Goal: Task Accomplishment & Management: Manage account settings

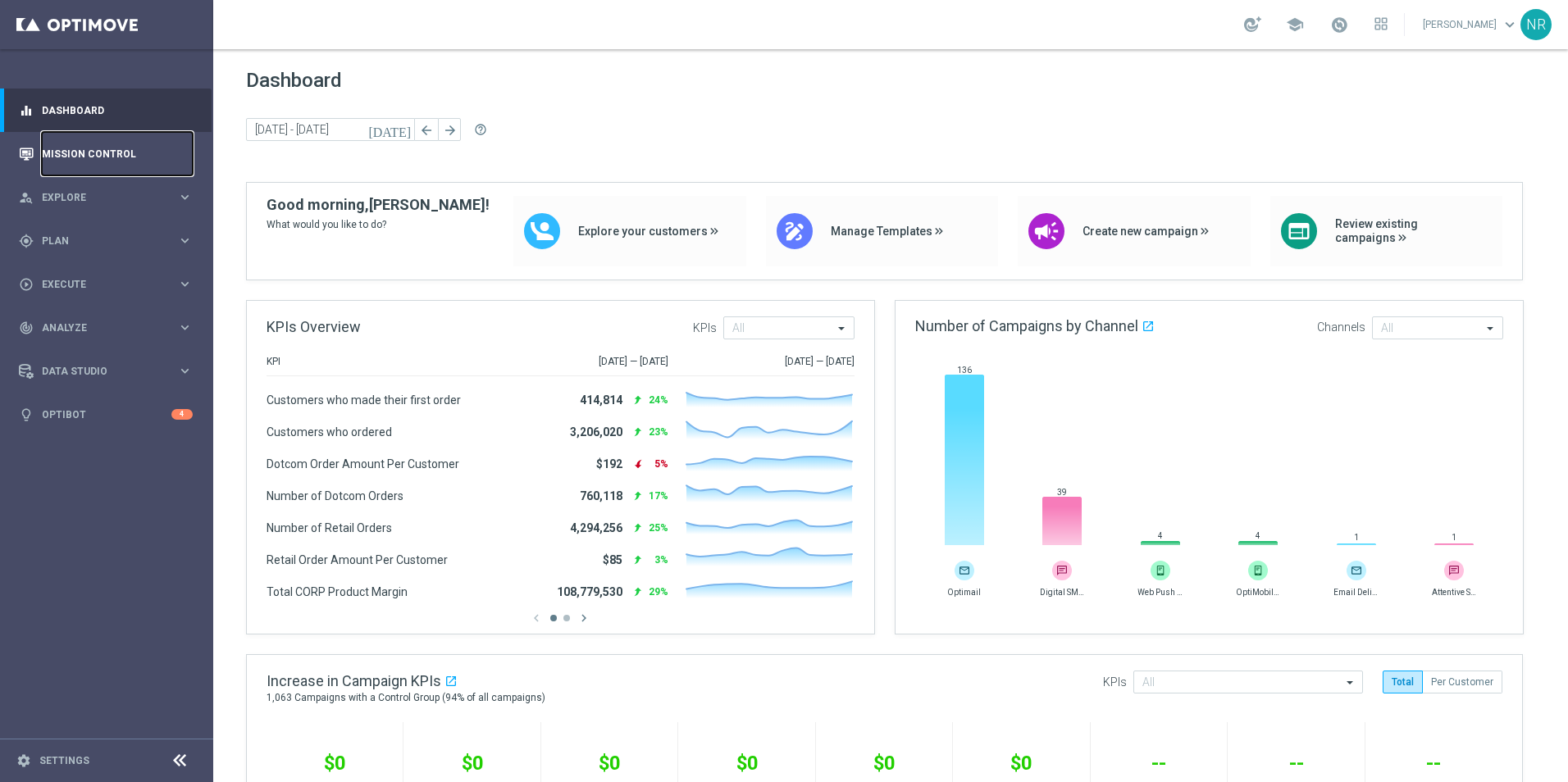
click at [86, 149] on link "Mission Control" at bounding box center [117, 154] width 151 height 44
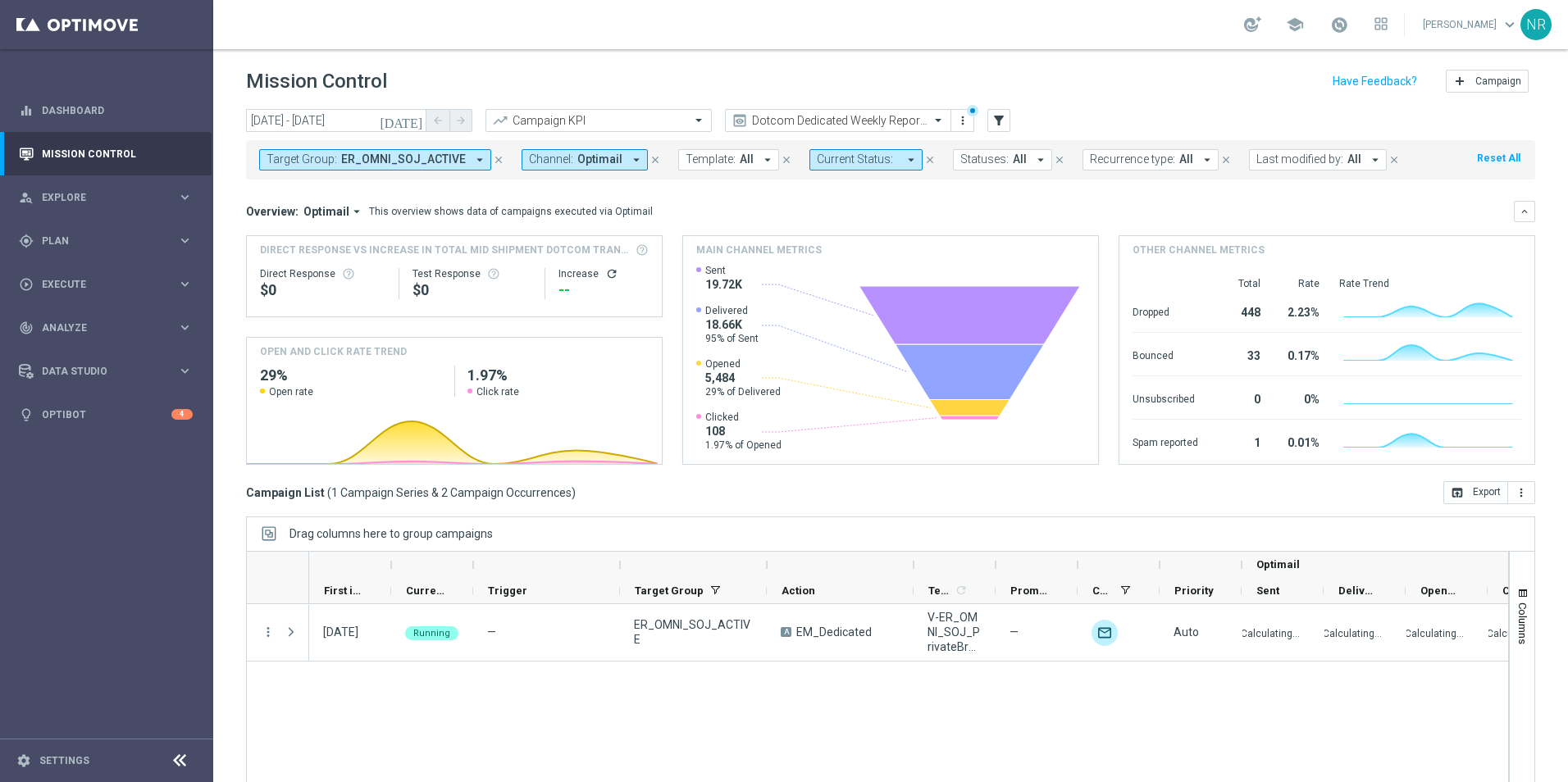
click at [1056, 18] on div "school [PERSON_NAME] keyboard_arrow_down NR" at bounding box center [890, 25] width 1355 height 49
click at [462, 164] on button "Target Group: ER_OMNI_SOJ_ACTIVE arrow_drop_down" at bounding box center [375, 160] width 232 height 21
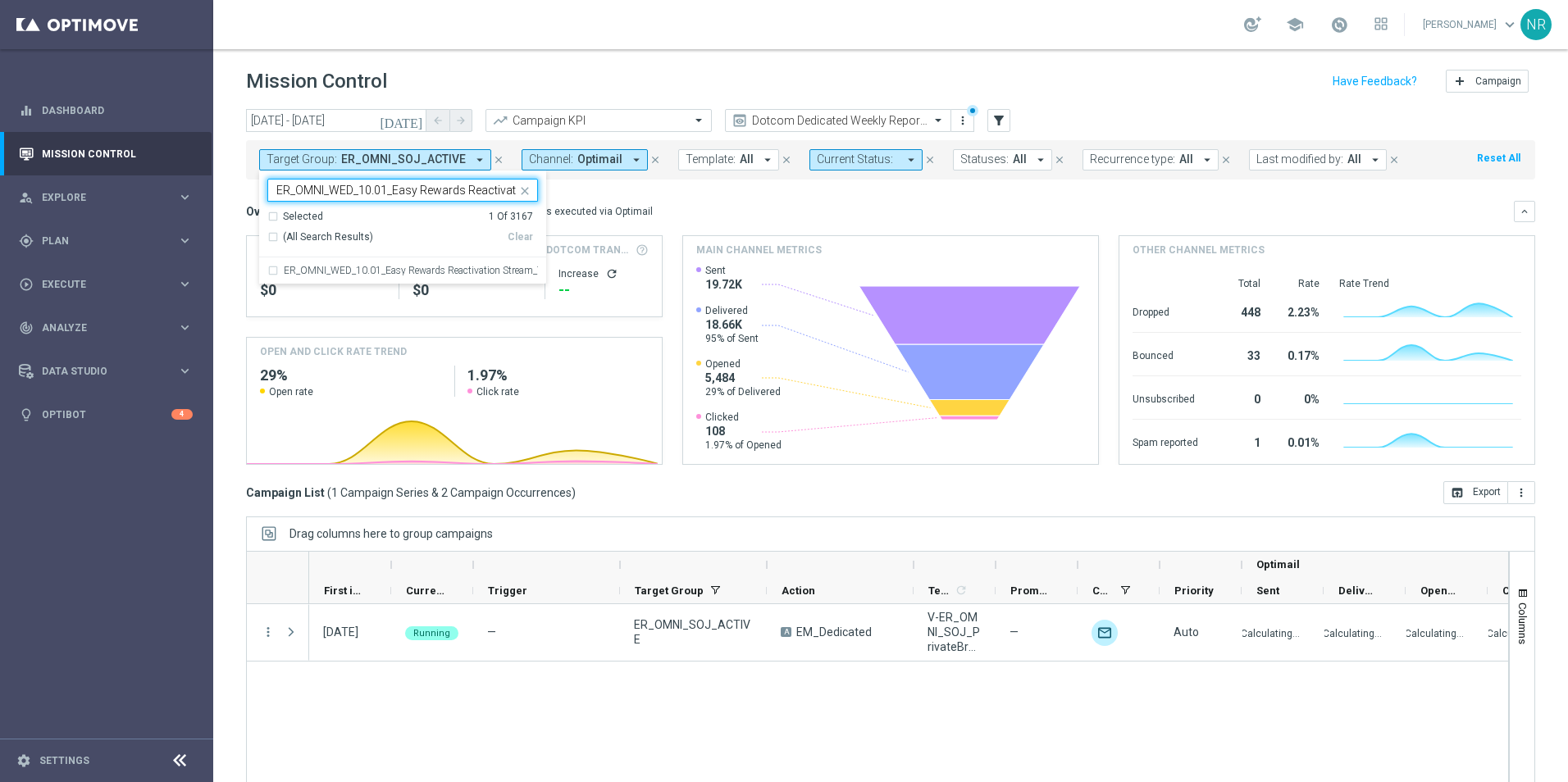
scroll to position [0, 68]
click at [398, 268] on label "ER_OMNI_WED_10.01_Easy Rewards Reactivation Stream_T1" at bounding box center [411, 271] width 255 height 10
type input "ER_OMNI_WED_10.01_Easy Rewards Reactivation Stream_T1"
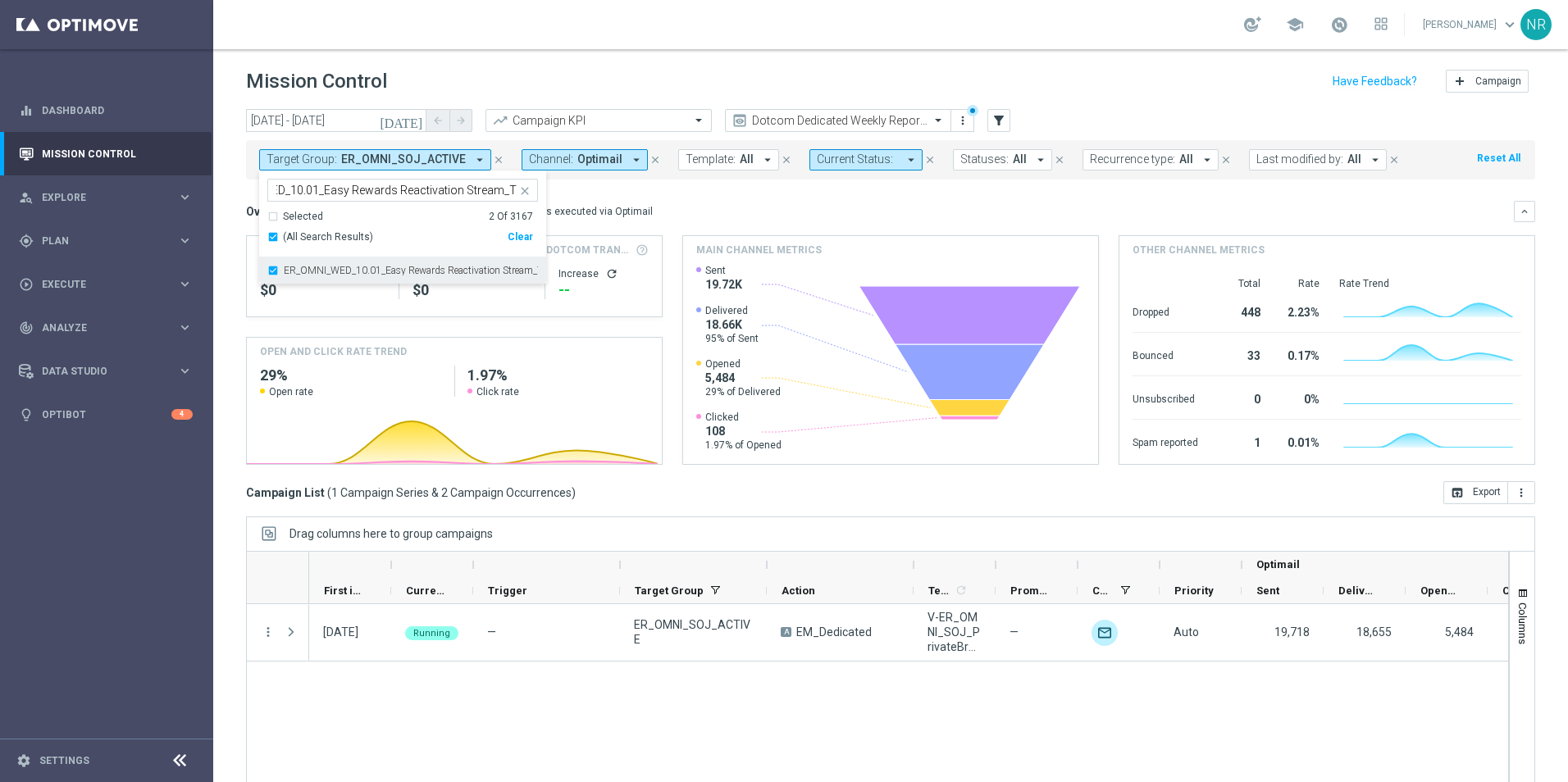
scroll to position [0, 0]
click at [660, 195] on mini-dashboard "Overview: Optimail arrow_drop_down This overview shows data of campaigns execut…" at bounding box center [890, 331] width 1290 height 302
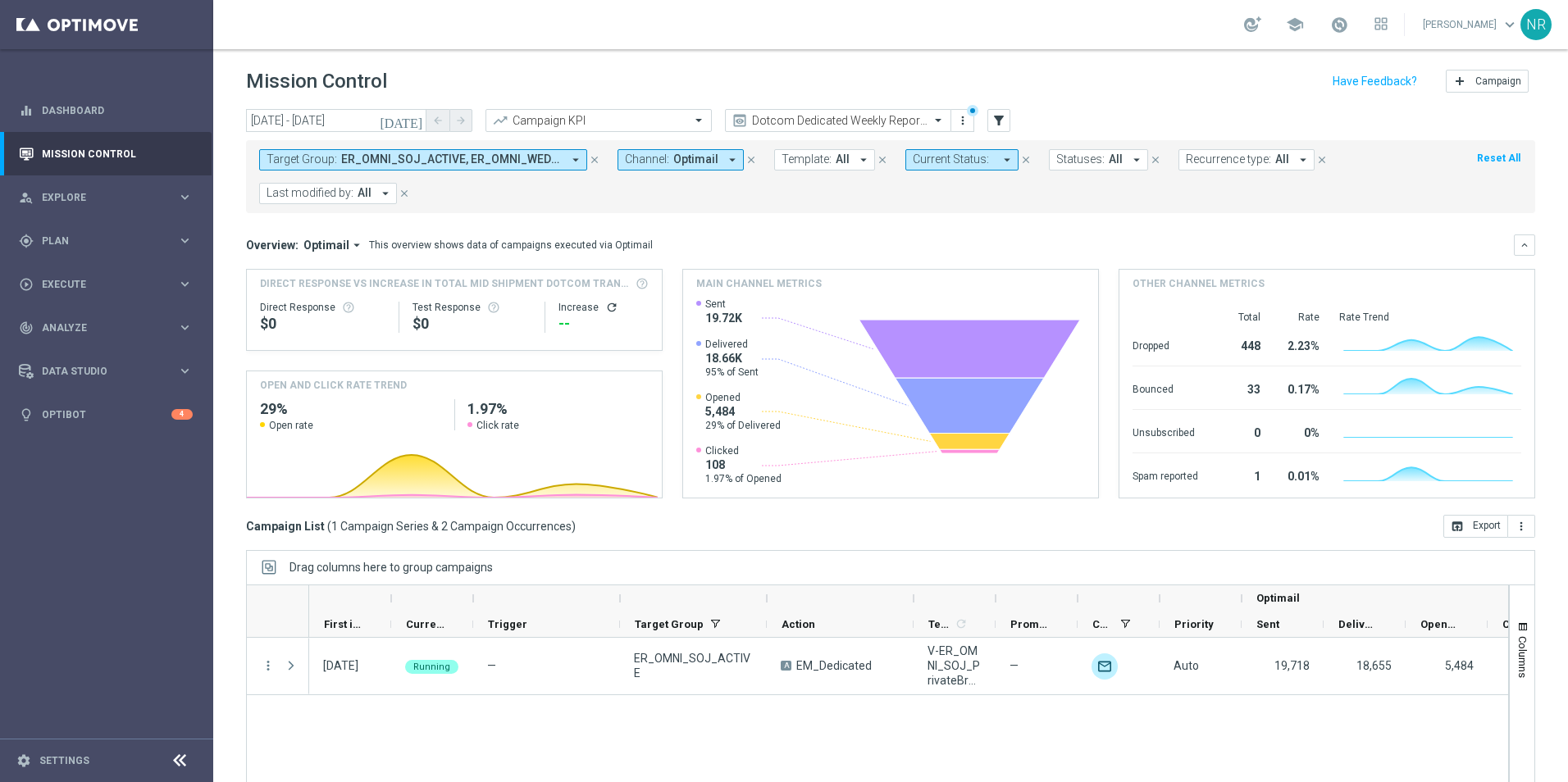
click at [486, 160] on span "ER_OMNI_SOJ_ACTIVE, ER_OMNI_WED_10.01_Easy Rewards Reactivation Stream_T1" at bounding box center [451, 160] width 220 height 14
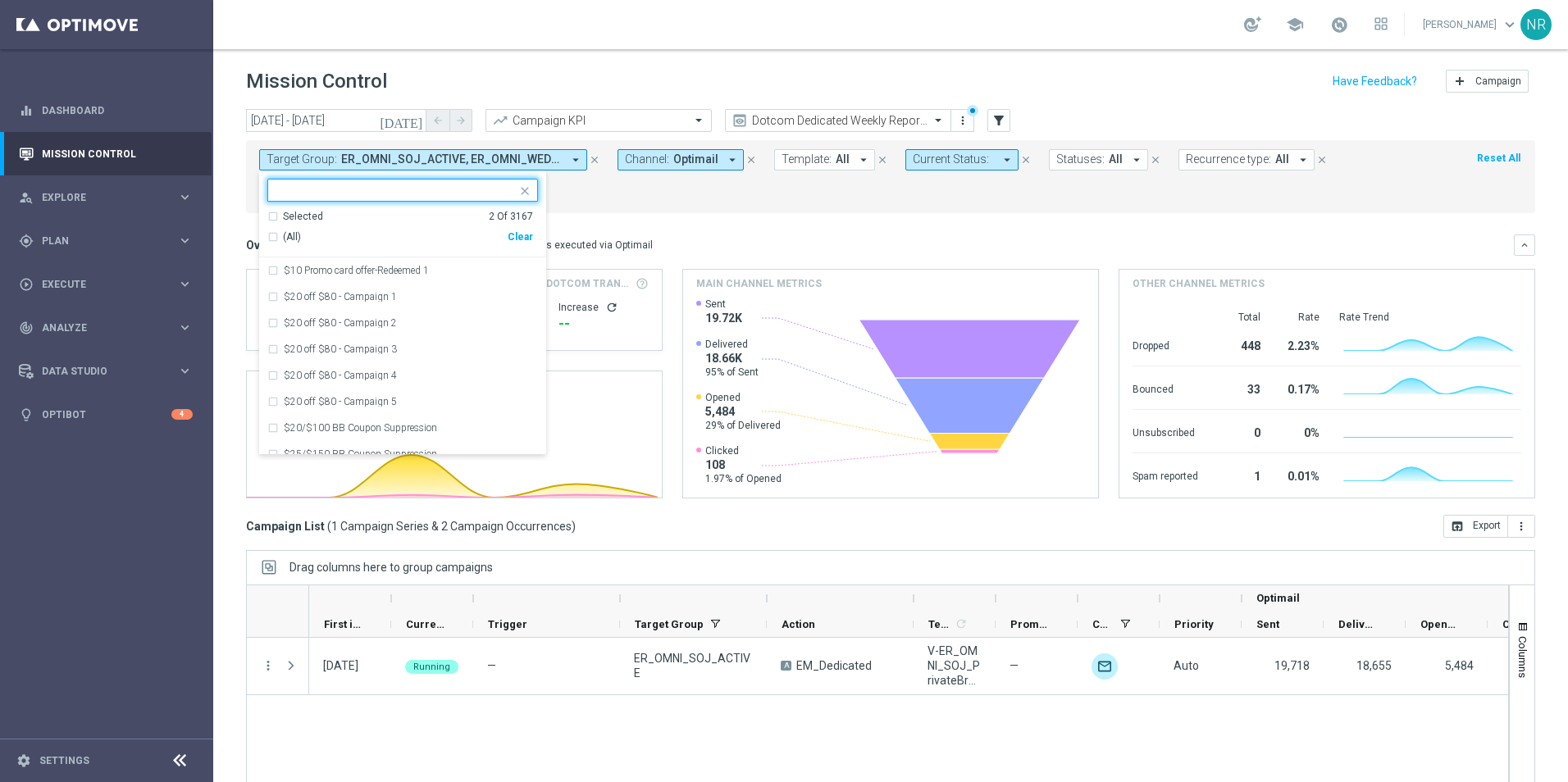
click at [316, 216] on div "Selected" at bounding box center [303, 217] width 40 height 14
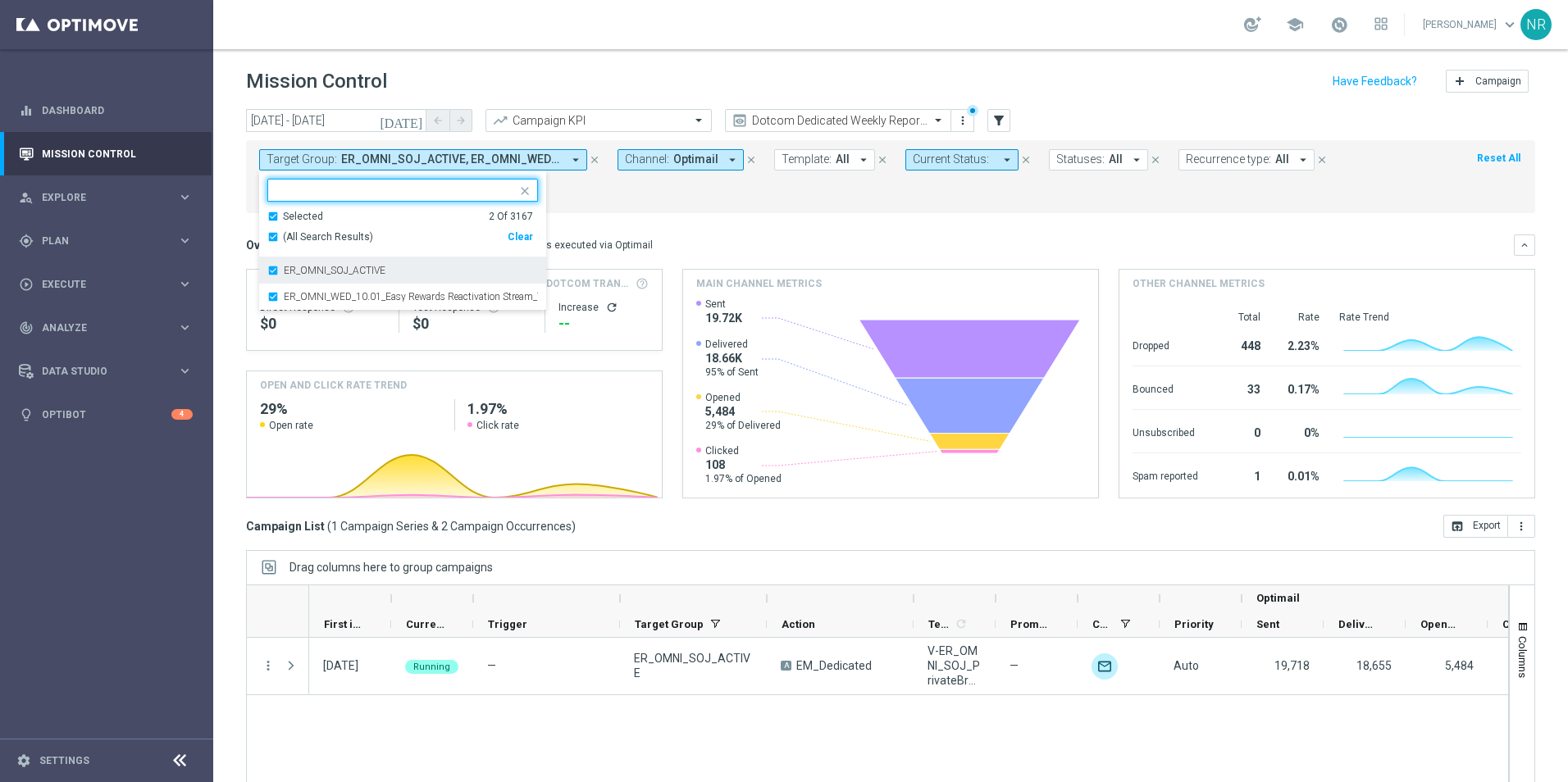
click at [401, 272] on div "ER_OMNI_SOJ_ACTIVE" at bounding box center [411, 271] width 255 height 10
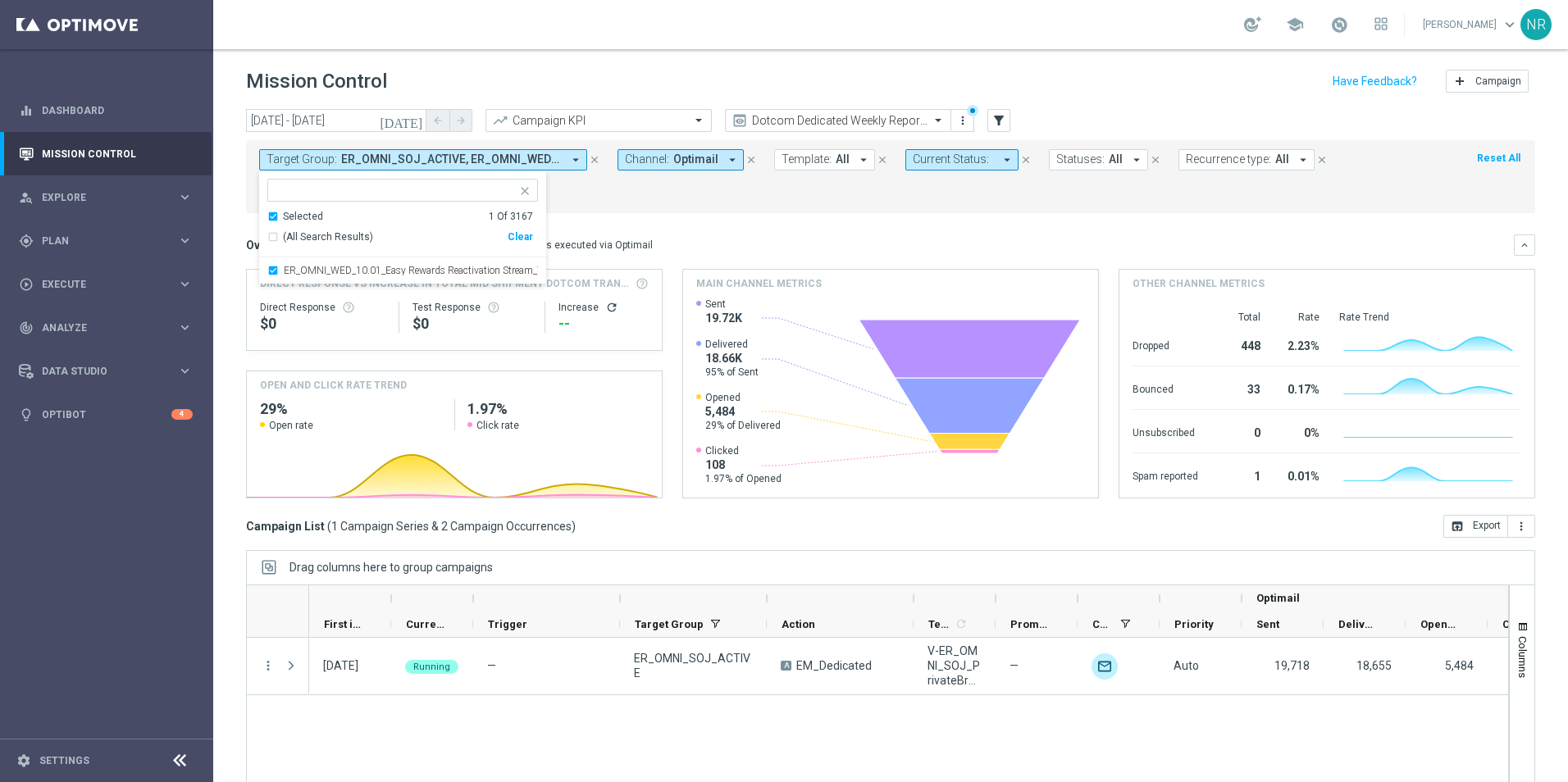
click at [687, 213] on mini-dashboard "Overview: Optimail arrow_drop_down This overview shows data of campaigns execut…" at bounding box center [890, 364] width 1290 height 302
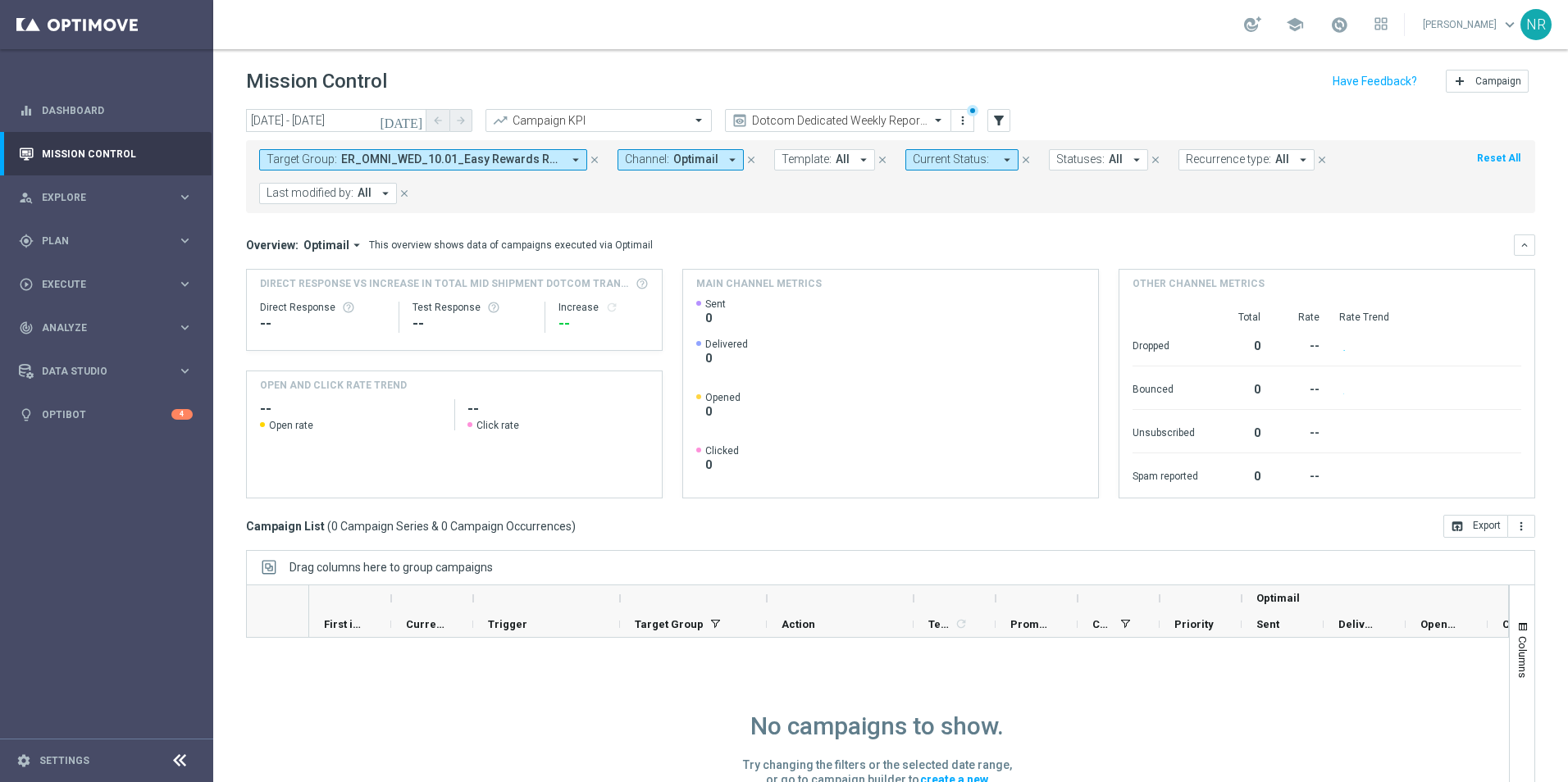
click at [961, 170] on form "Target Group: ER_OMNI_WED_10.01_Easy Rewards Reactivation Stream_T1 arrow_drop_…" at bounding box center [854, 177] width 1190 height 55
click at [963, 155] on span "Current Status:" at bounding box center [950, 160] width 76 height 14
click at [1020, 154] on icon "close" at bounding box center [1025, 160] width 11 height 11
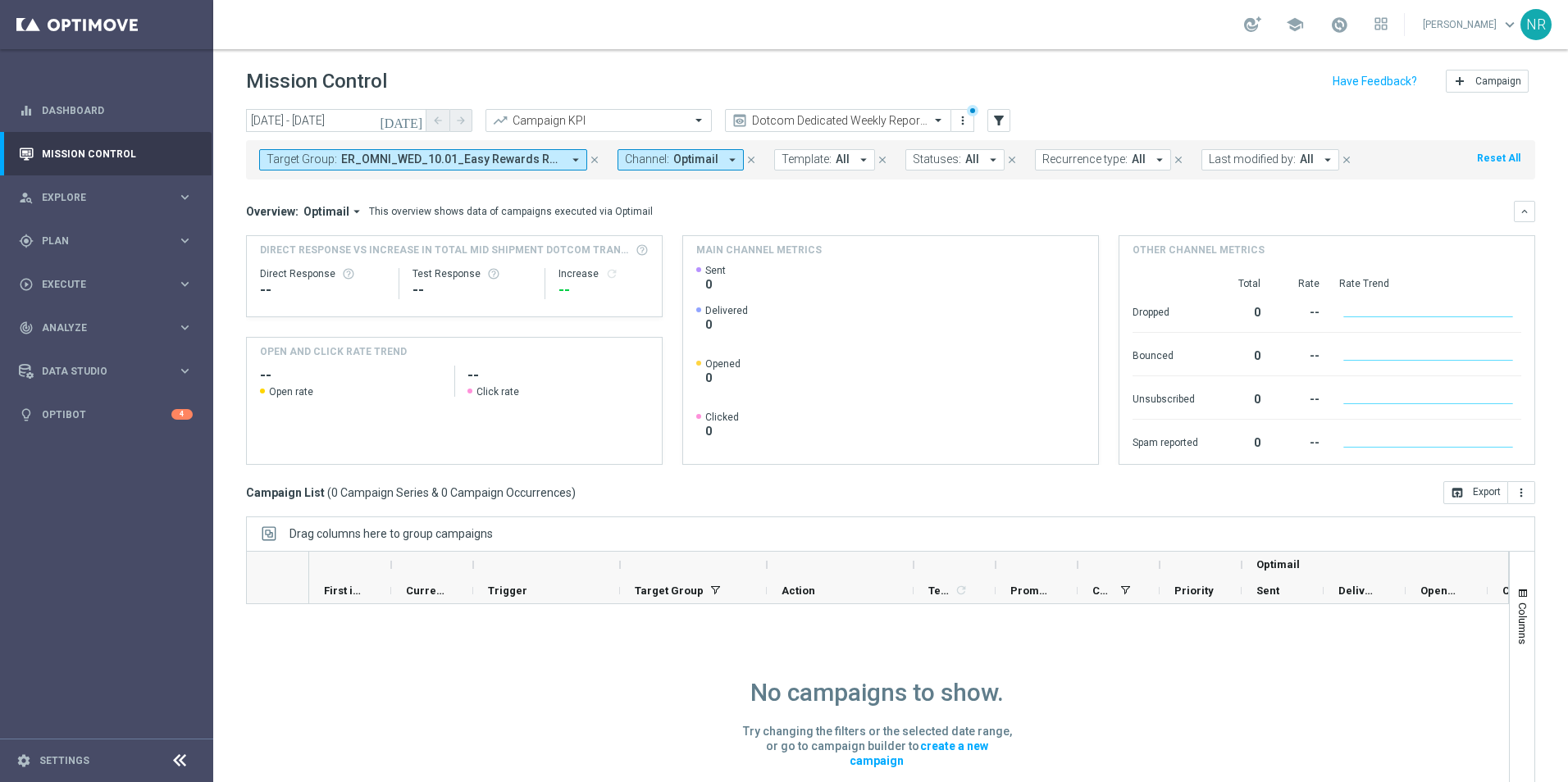
click at [416, 123] on icon "today" at bounding box center [402, 121] width 45 height 15
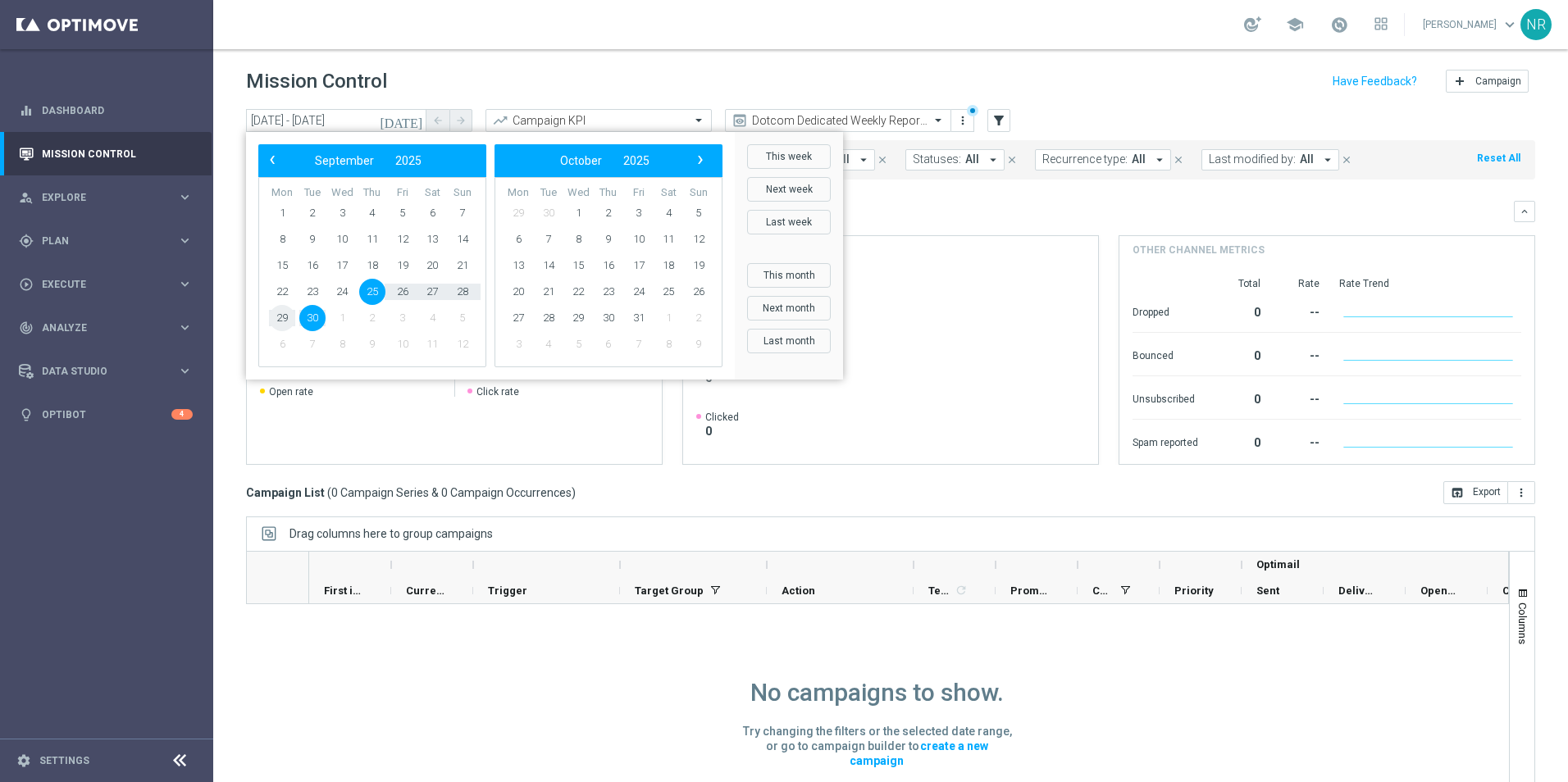
click at [274, 317] on span "29" at bounding box center [282, 318] width 27 height 27
click at [672, 208] on span "4" at bounding box center [668, 214] width 27 height 27
type input "29 Sep 2025 - 04 Oct 2025"
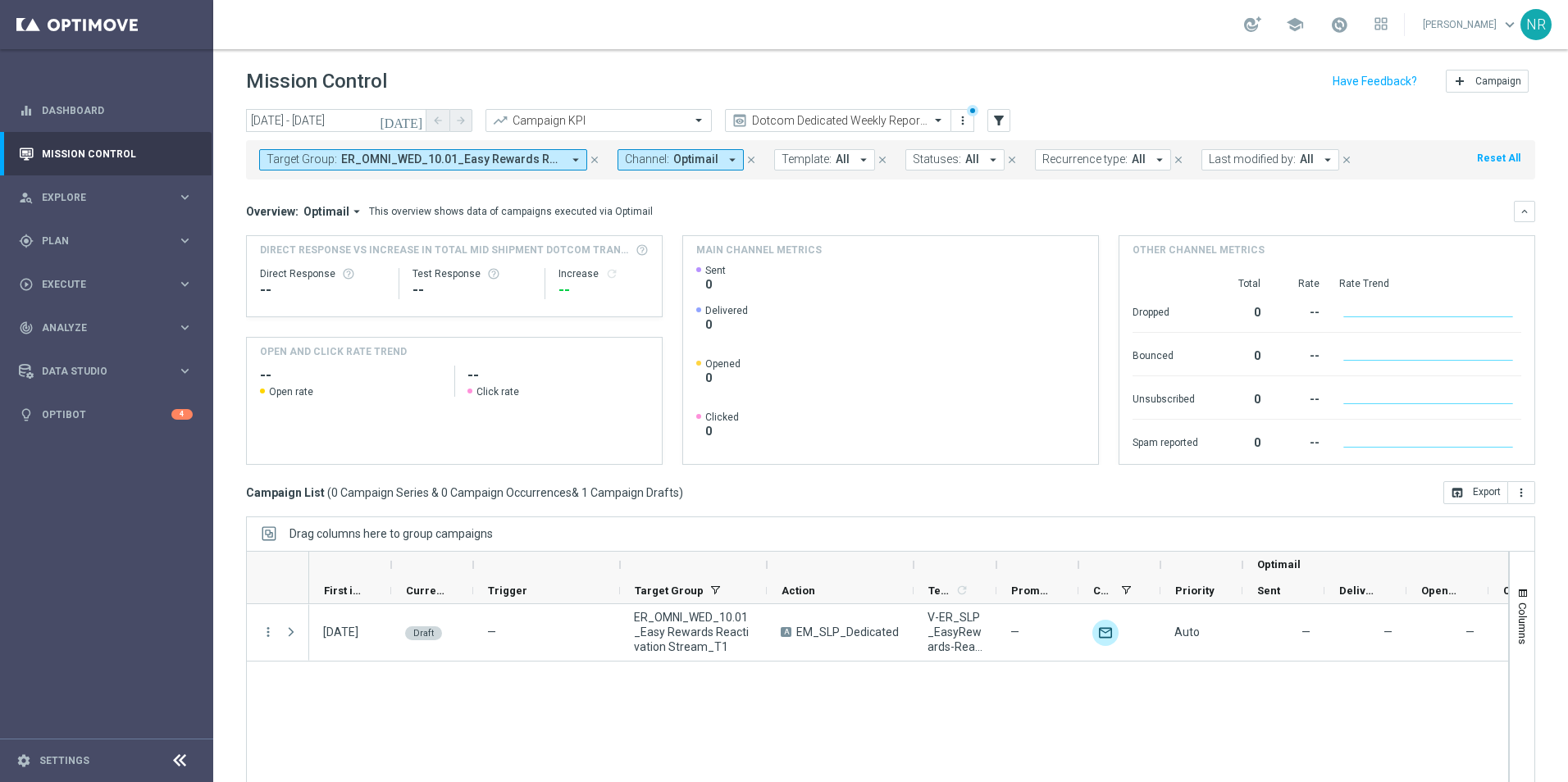
drag, startPoint x: 995, startPoint y: 564, endPoint x: 1050, endPoint y: 554, distance: 55.9
click at [1000, 554] on div at bounding box center [996, 565] width 7 height 27
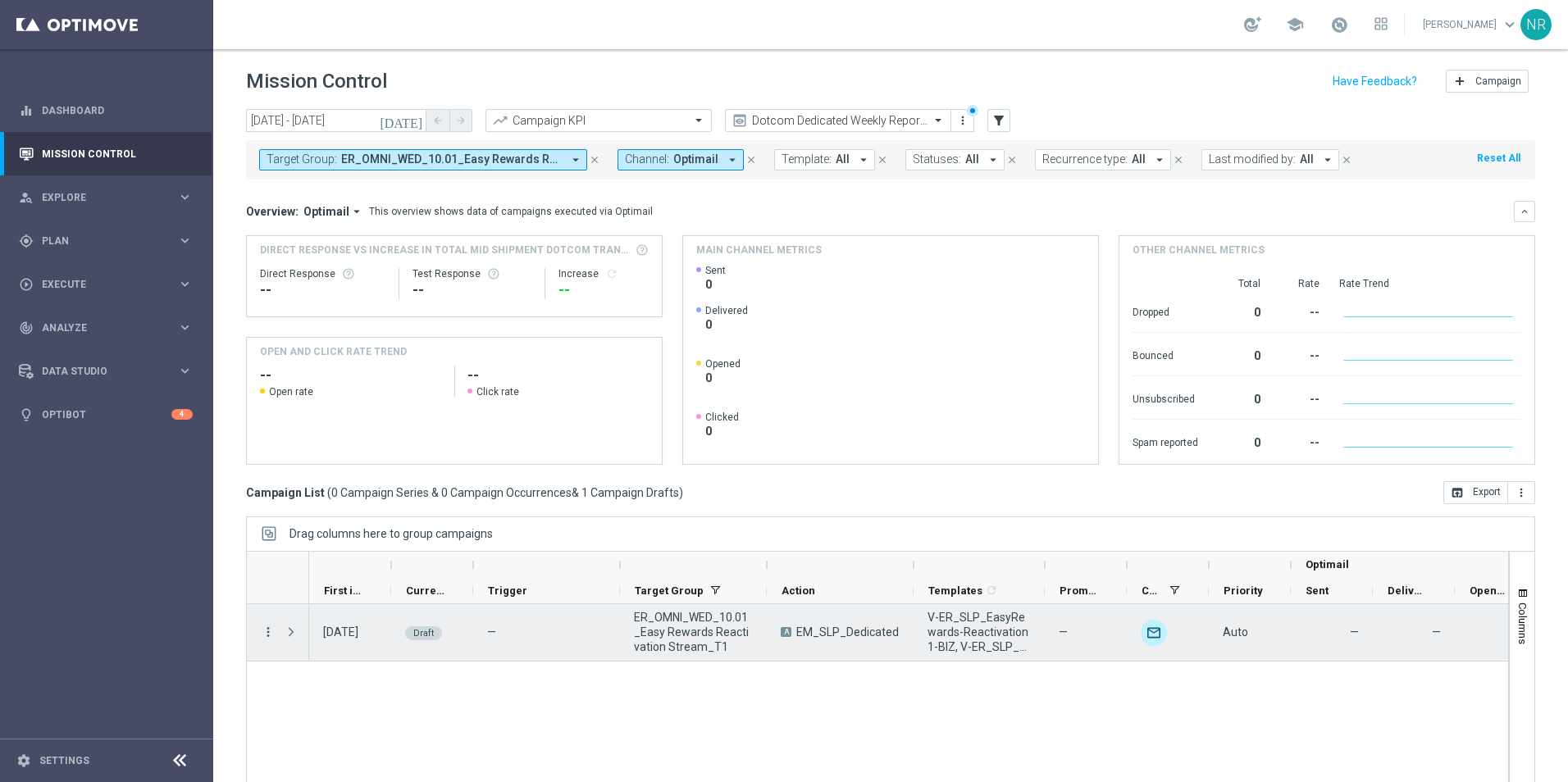
click at [263, 633] on icon "more_vert" at bounding box center [268, 633] width 15 height 15
click at [345, 643] on span "Campaign Details" at bounding box center [341, 642] width 83 height 11
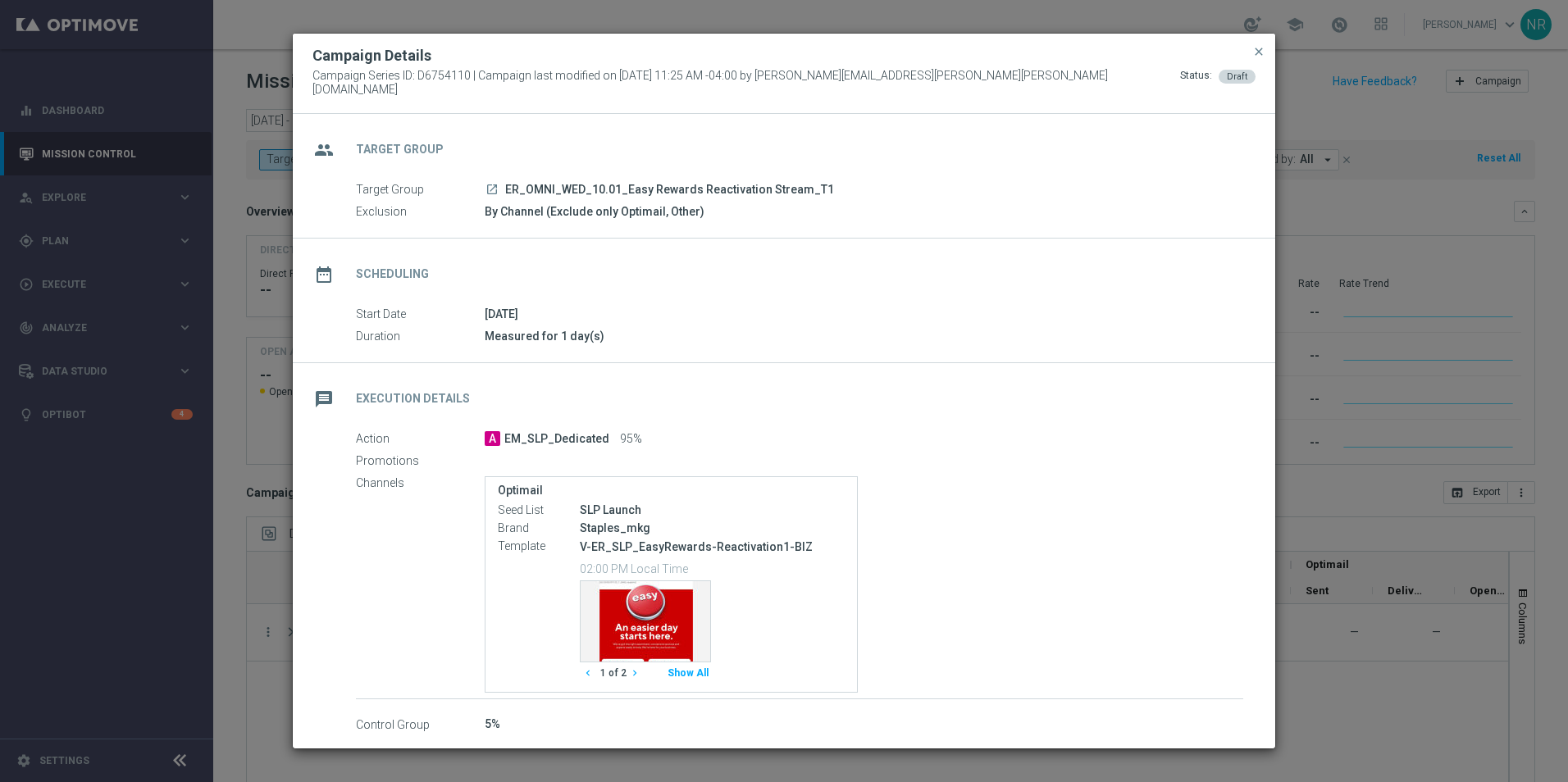
scroll to position [2, 0]
click at [634, 666] on icon "chevron_right" at bounding box center [635, 672] width 11 height 11
click at [592, 667] on icon "chevron_left" at bounding box center [588, 672] width 11 height 11
click at [1265, 53] on span "close" at bounding box center [1259, 51] width 13 height 13
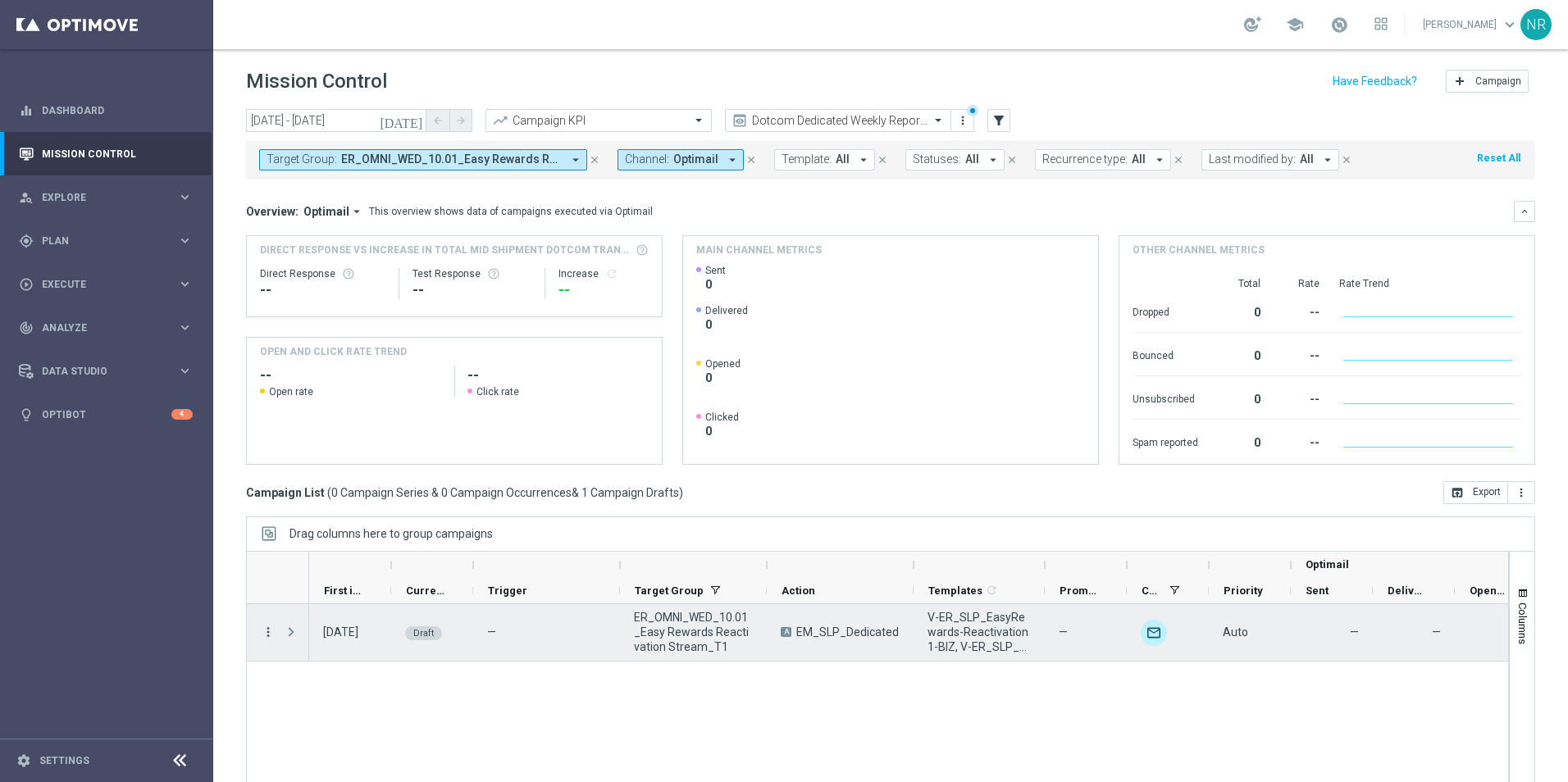
click at [262, 631] on icon "more_vert" at bounding box center [268, 633] width 15 height 15
click at [335, 694] on div "Edit" at bounding box center [376, 696] width 153 height 11
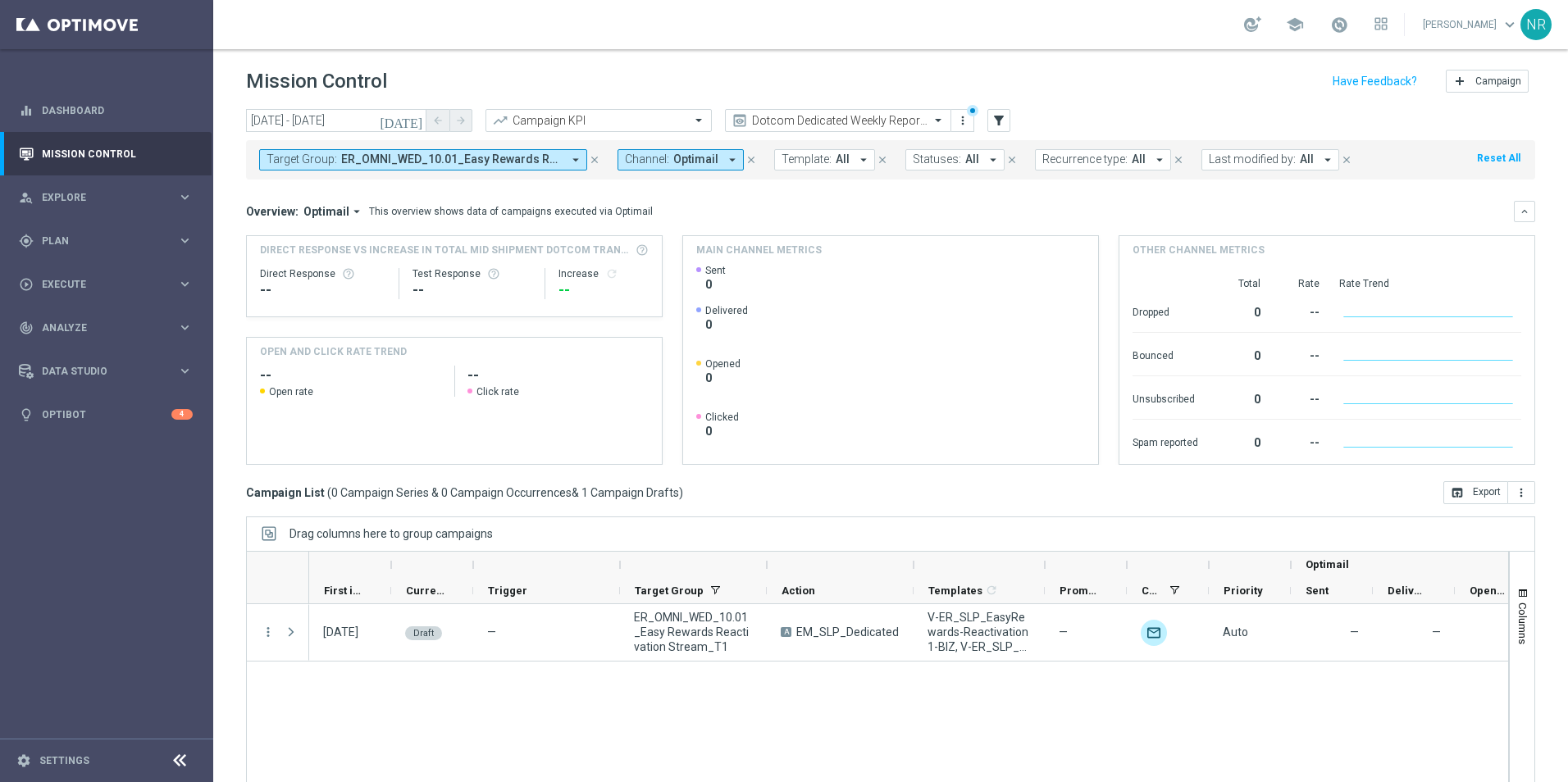
click at [390, 159] on span "ER_OMNI_WED_10.01_Easy Rewards Reactivation Stream_T1" at bounding box center [451, 160] width 220 height 14
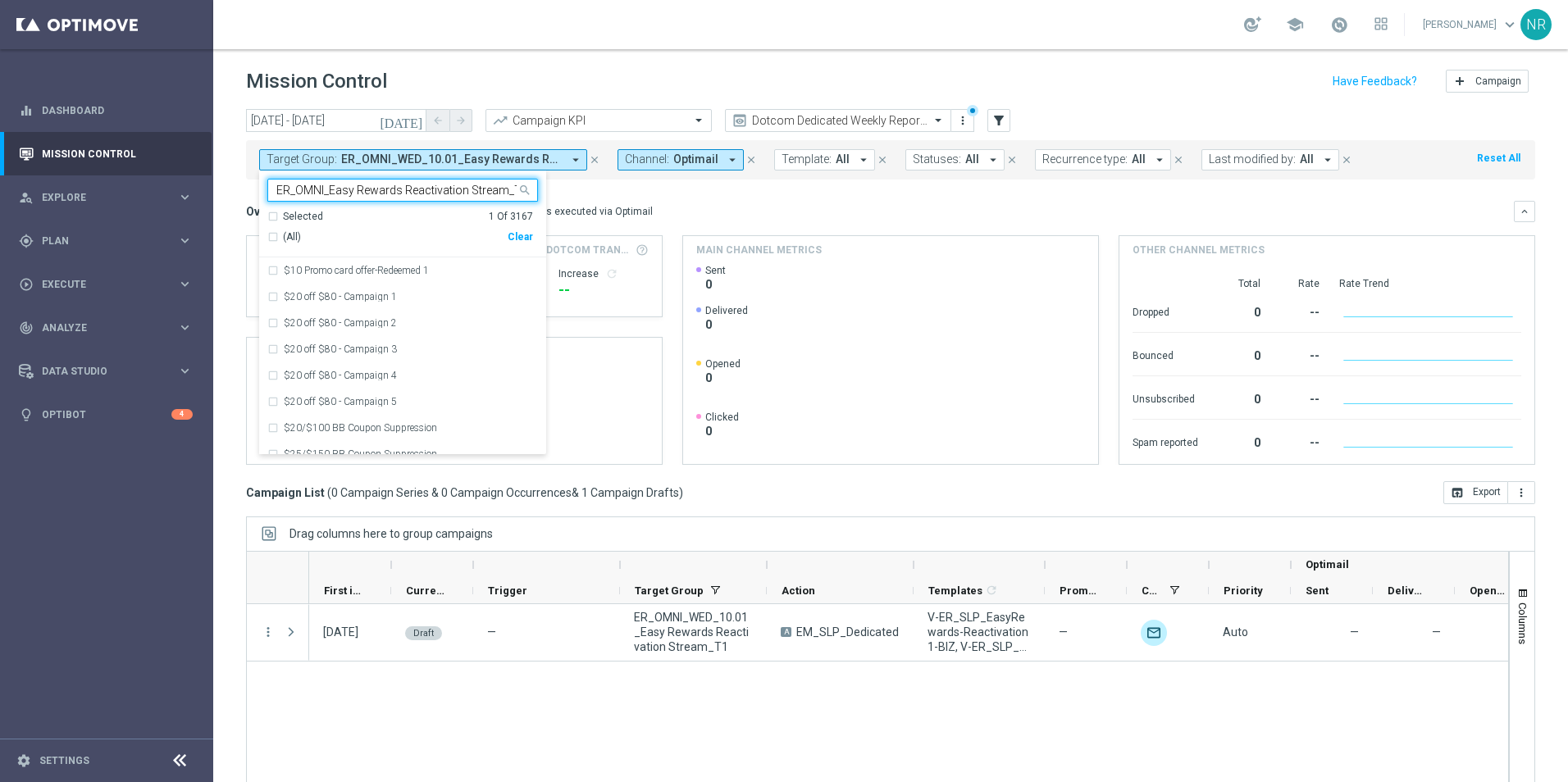
scroll to position [0, 5]
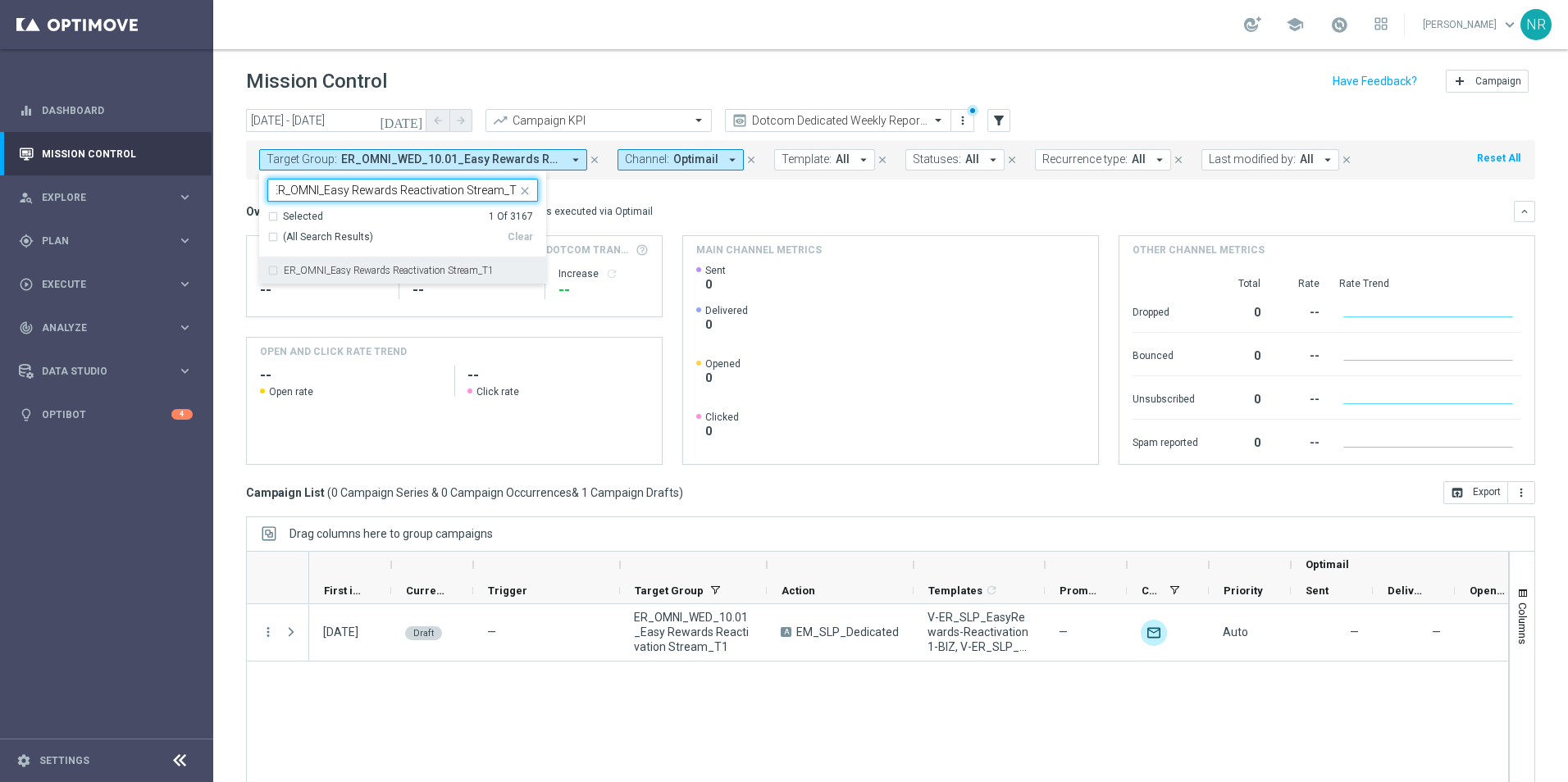
click at [404, 274] on label "ER_OMNI_Easy Rewards Reactivation Stream_T1" at bounding box center [389, 271] width 210 height 10
type input "ER_OMNI_Easy Rewards Reactivation Stream_T1"
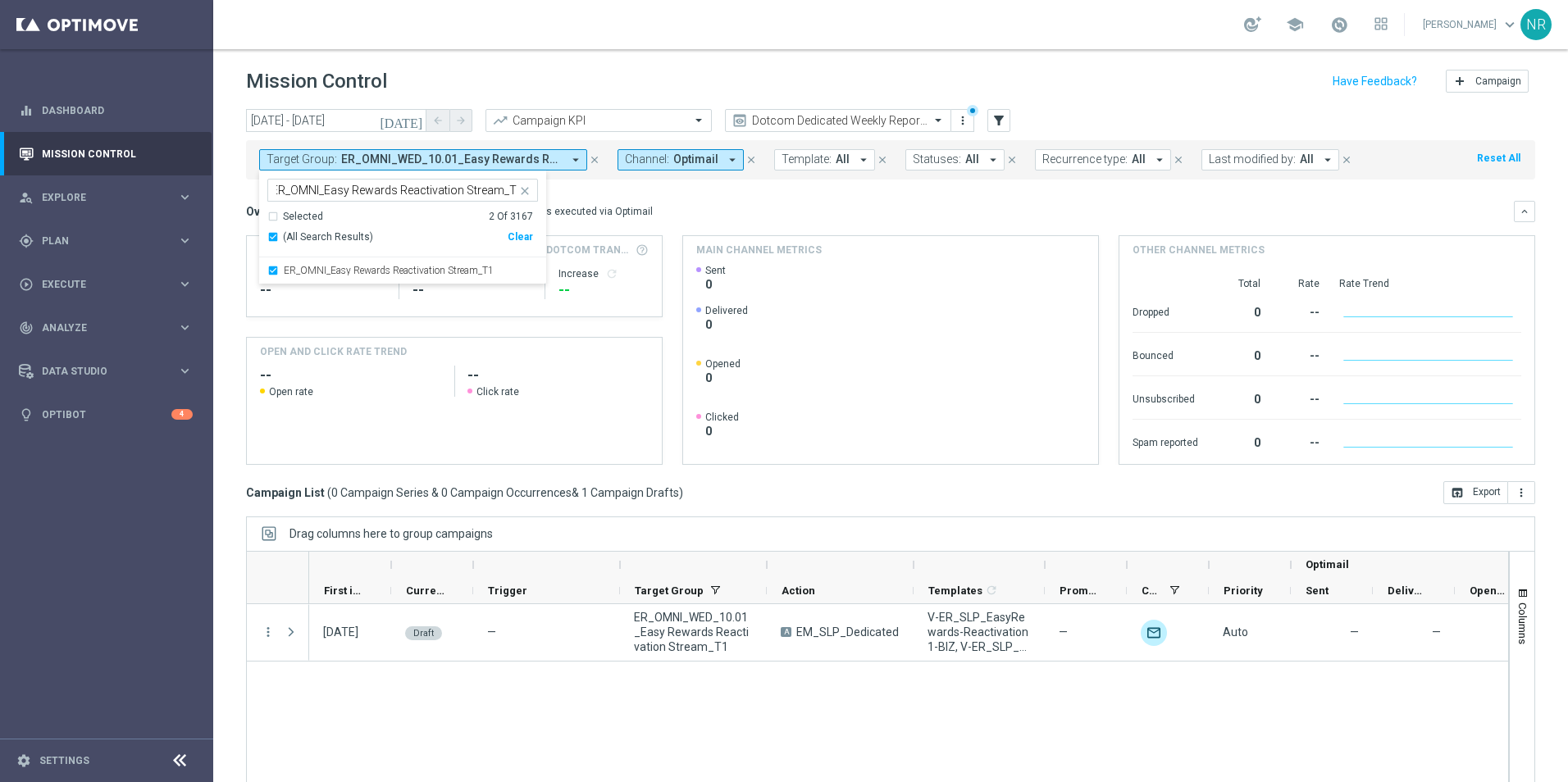
scroll to position [0, 0]
click at [774, 197] on mini-dashboard "Overview: Optimail arrow_drop_down This overview shows data of campaigns execut…" at bounding box center [890, 331] width 1290 height 302
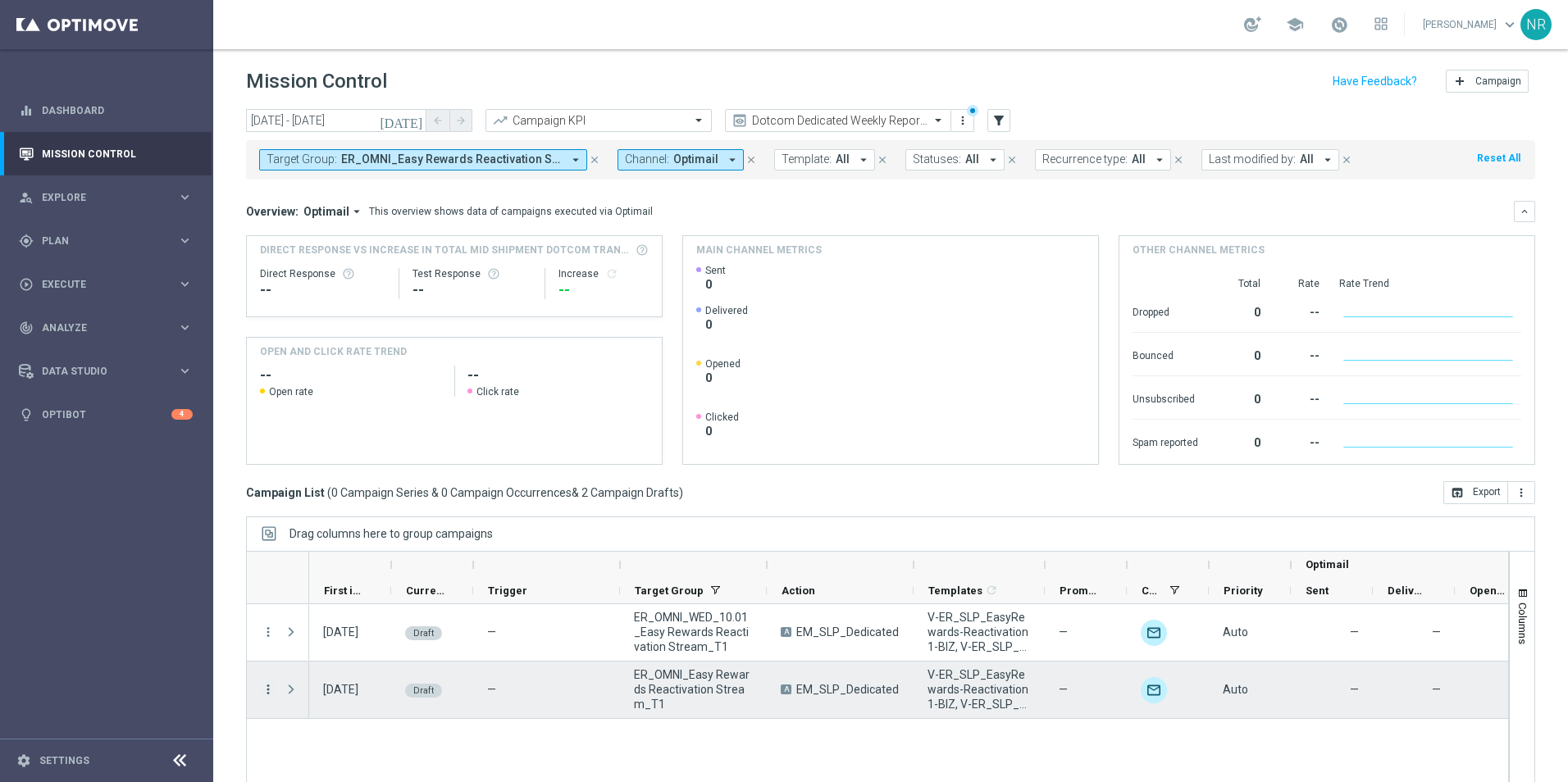
click at [267, 689] on icon "more_vert" at bounding box center [268, 690] width 15 height 15
click at [331, 642] on div "Edit" at bounding box center [376, 640] width 153 height 11
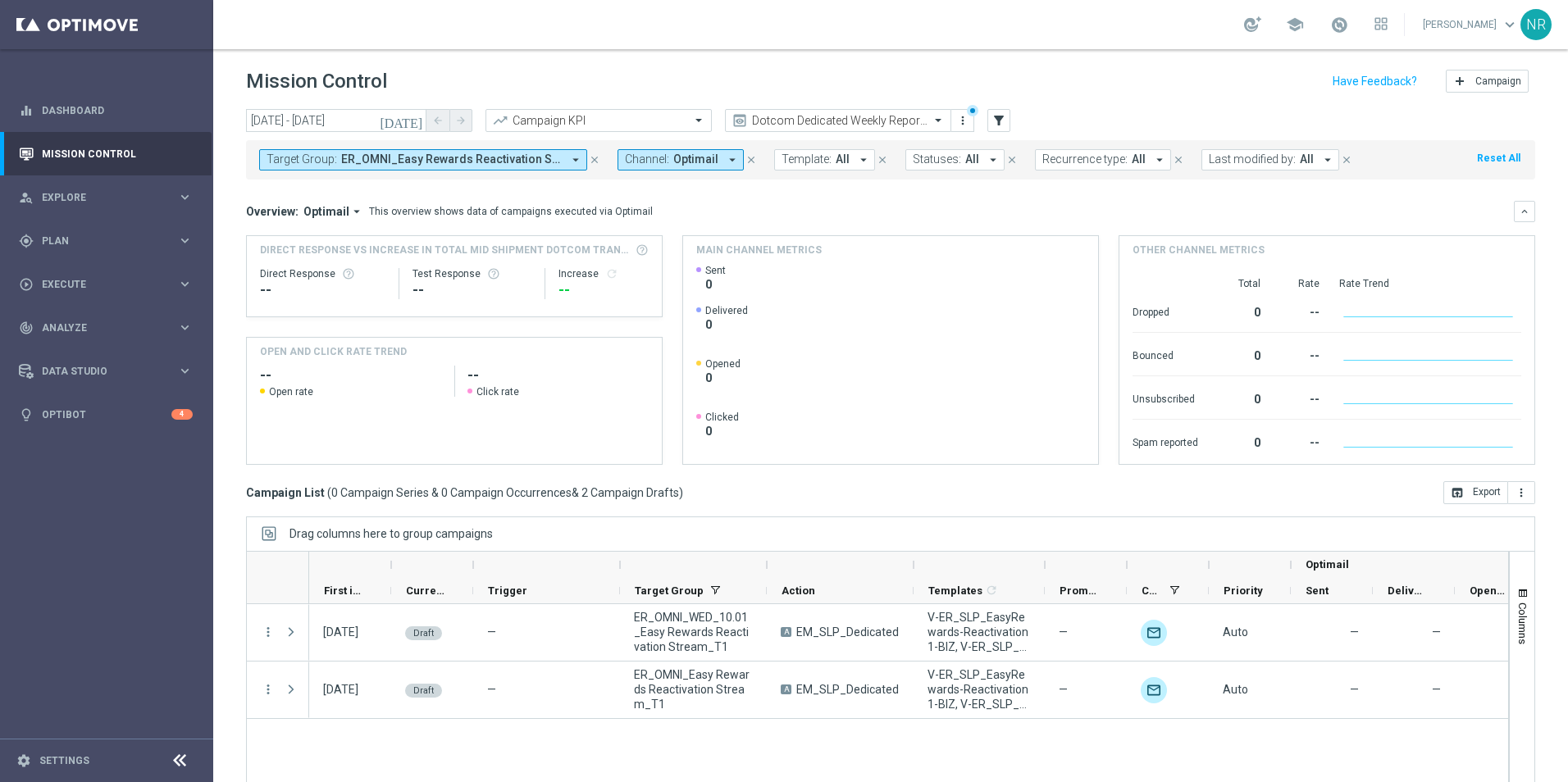
click at [431, 167] on button "Target Group: ER_OMNI_Easy Rewards Reactivation Stream_T1, ER_OMNI_WED_10.01_Ea…" at bounding box center [423, 160] width 328 height 21
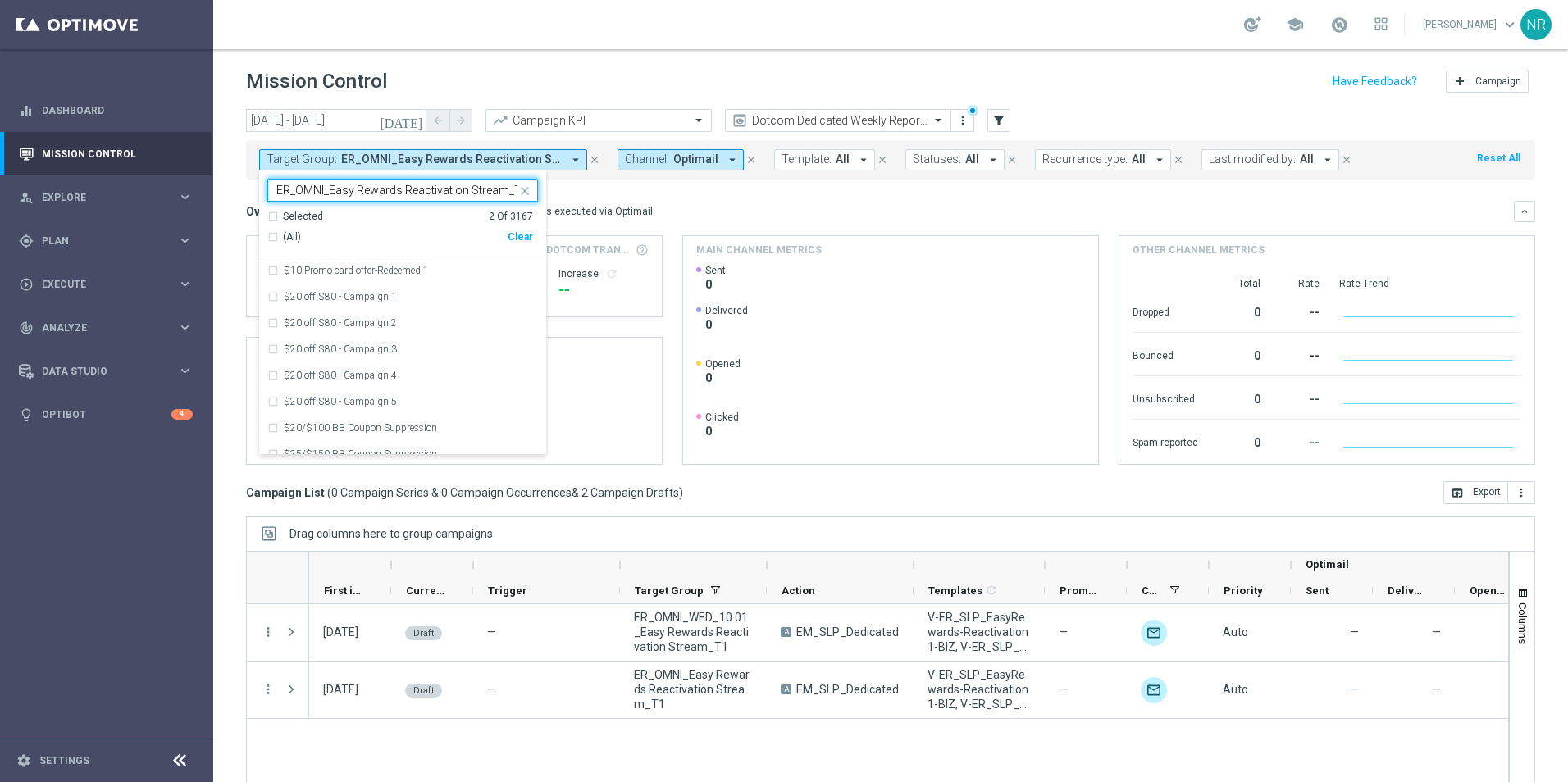
scroll to position [0, 5]
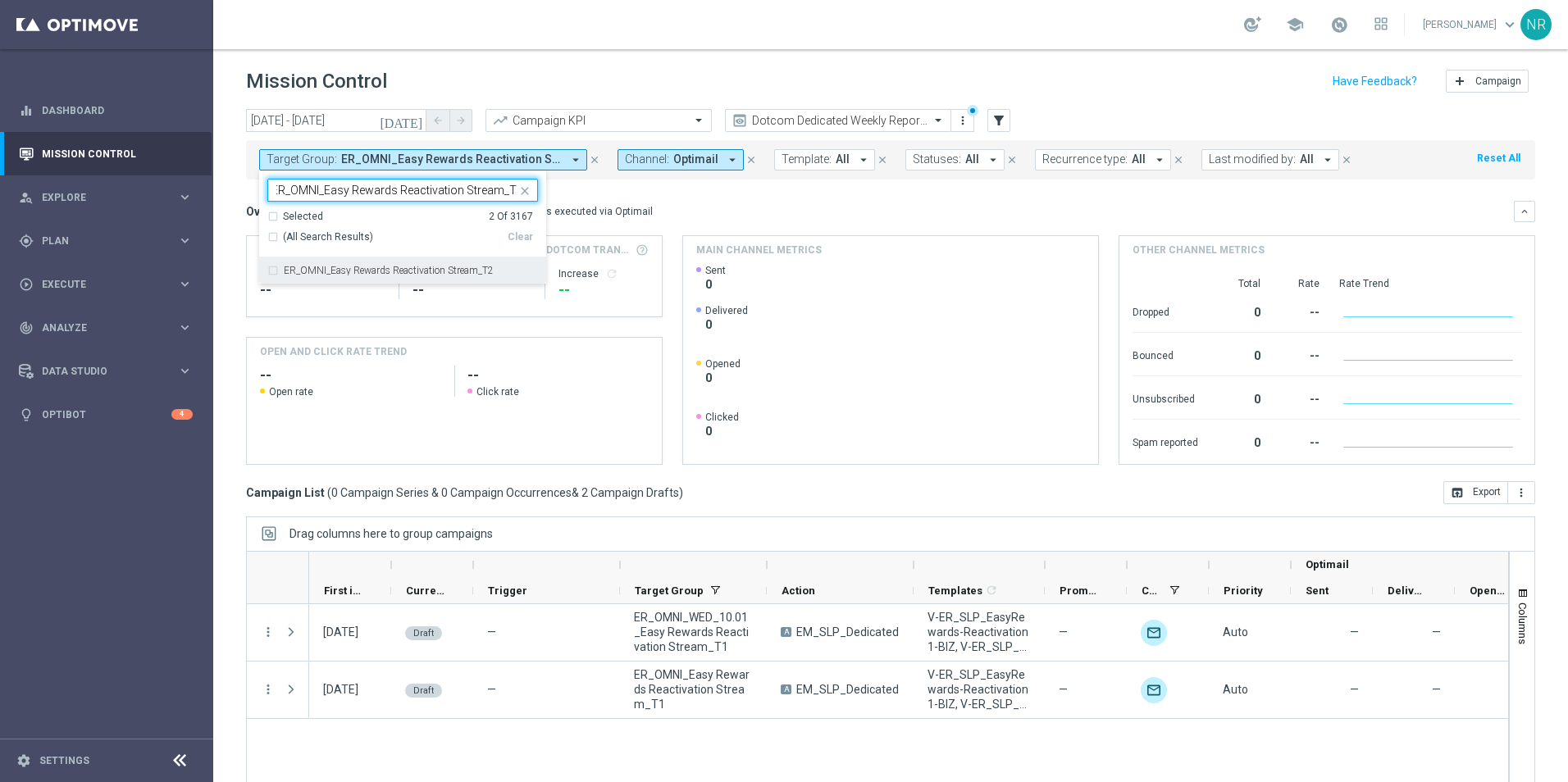
click at [474, 277] on div "ER_OMNI_Easy Rewards Reactivation Stream_T2" at bounding box center [402, 271] width 271 height 27
click at [461, 189] on input "ER_OMNI_Easy Rewards Reactivation Stream_T2" at bounding box center [396, 190] width 240 height 14
click at [513, 185] on input "ER_OMNI_Easy Rewards Reactivation Stream_T2" at bounding box center [396, 190] width 240 height 14
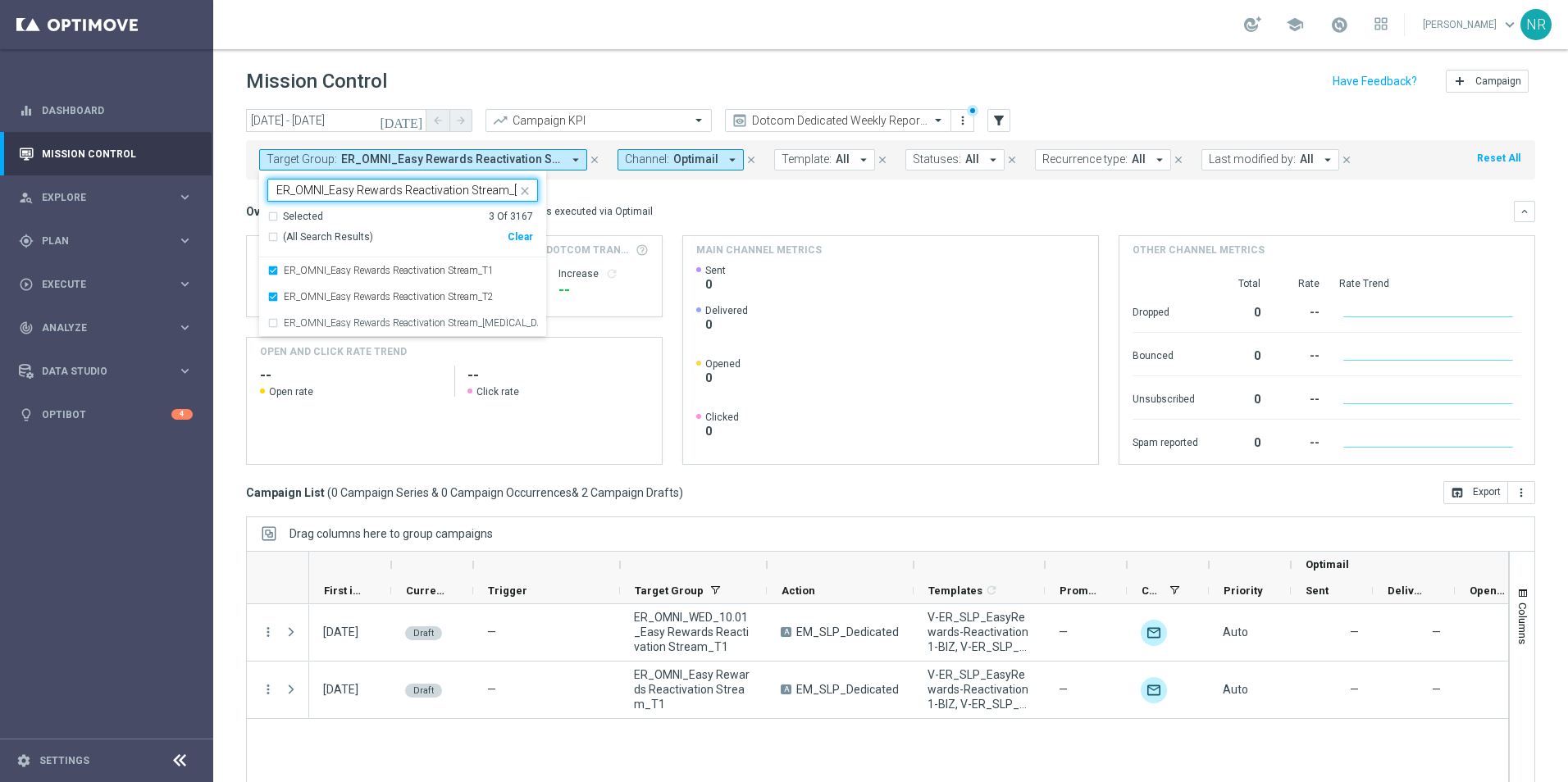
scroll to position [0, 5]
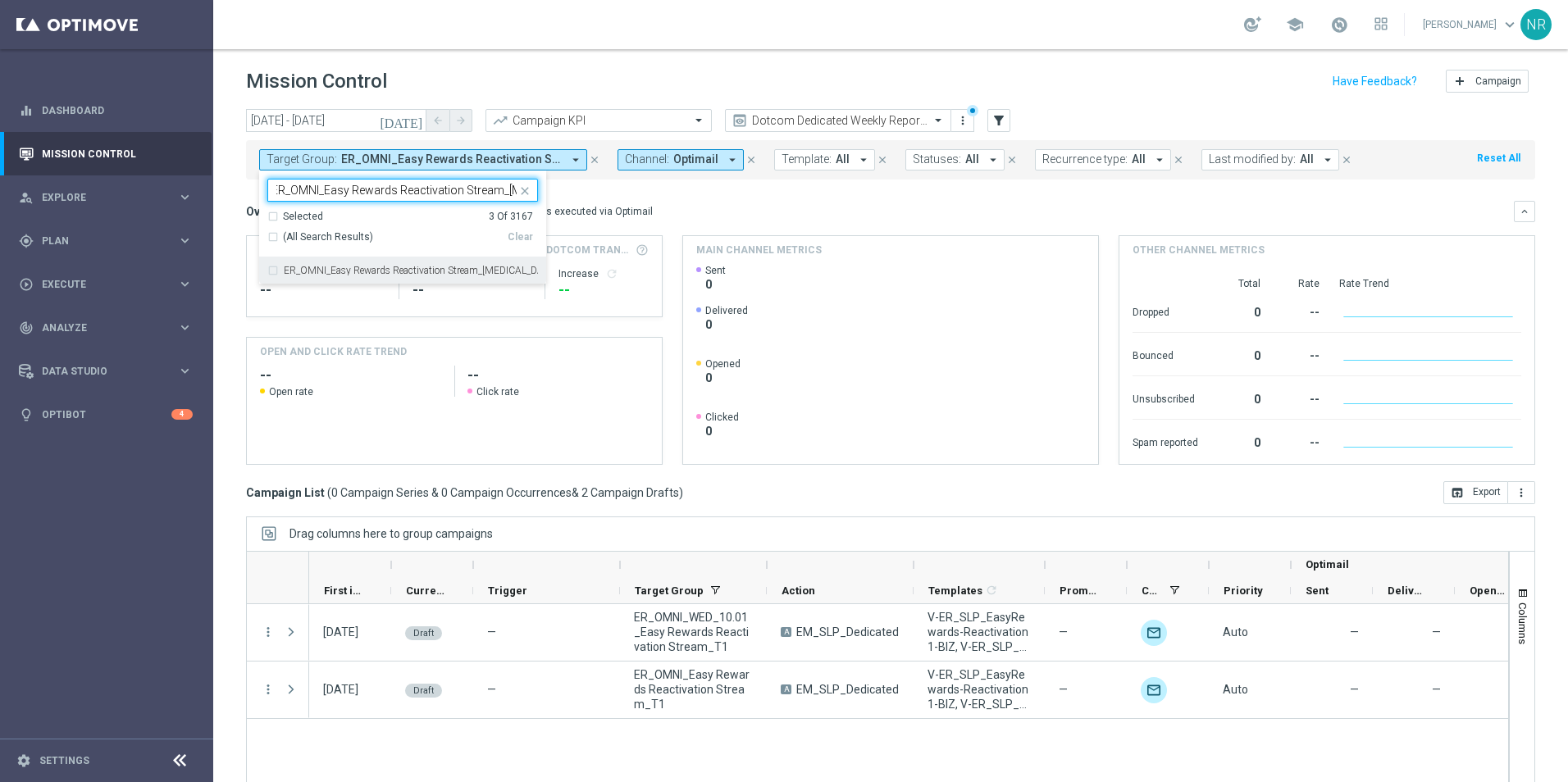
click at [401, 261] on div "ER_OMNI_Easy Rewards Reactivation Stream_T3" at bounding box center [402, 271] width 271 height 27
type input "ER_OMNI_Easy Rewards Reactivation Stream_T3"
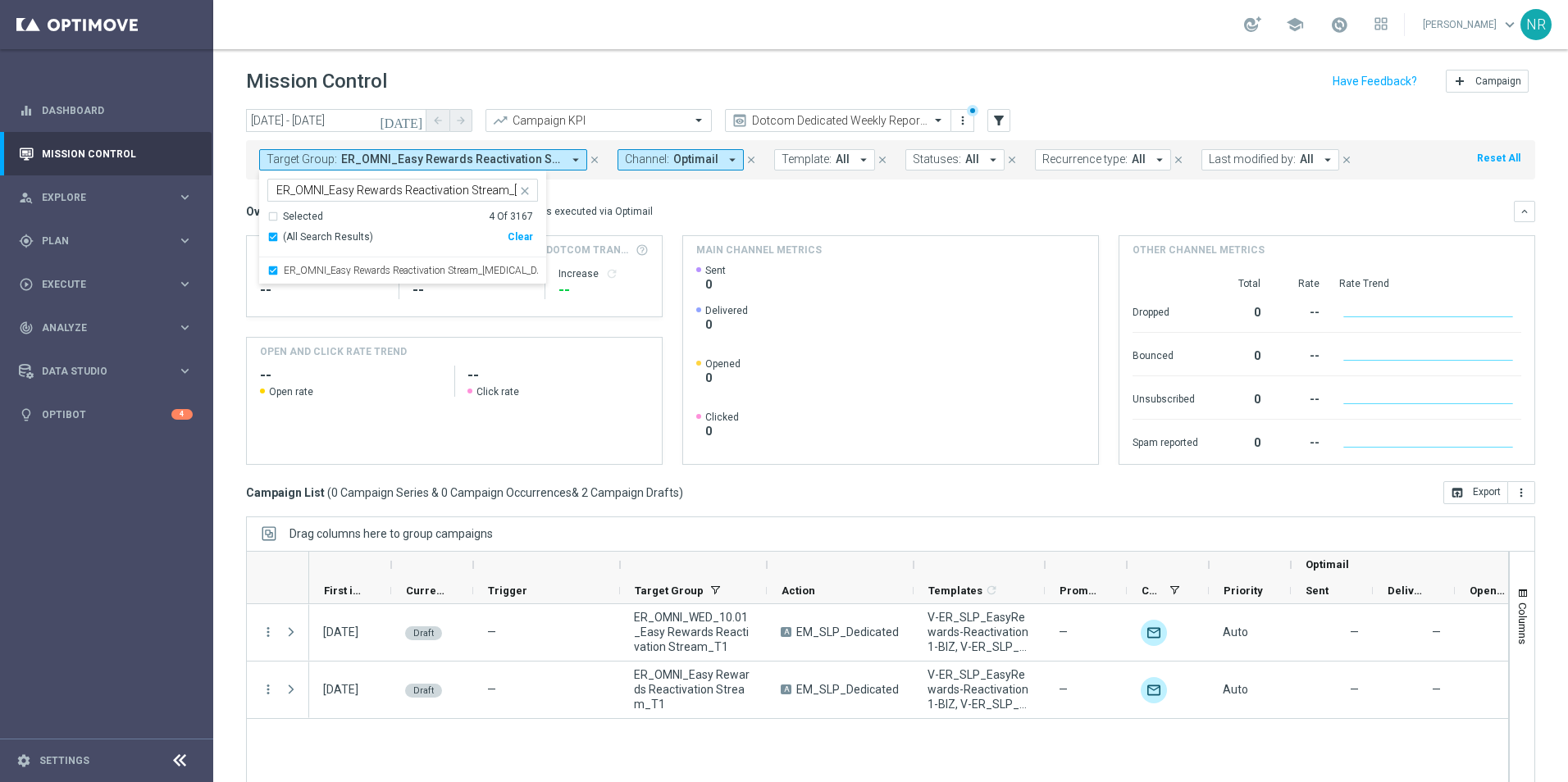
click at [745, 195] on mini-dashboard "Overview: Optimail arrow_drop_down This overview shows data of campaigns execut…" at bounding box center [890, 331] width 1290 height 302
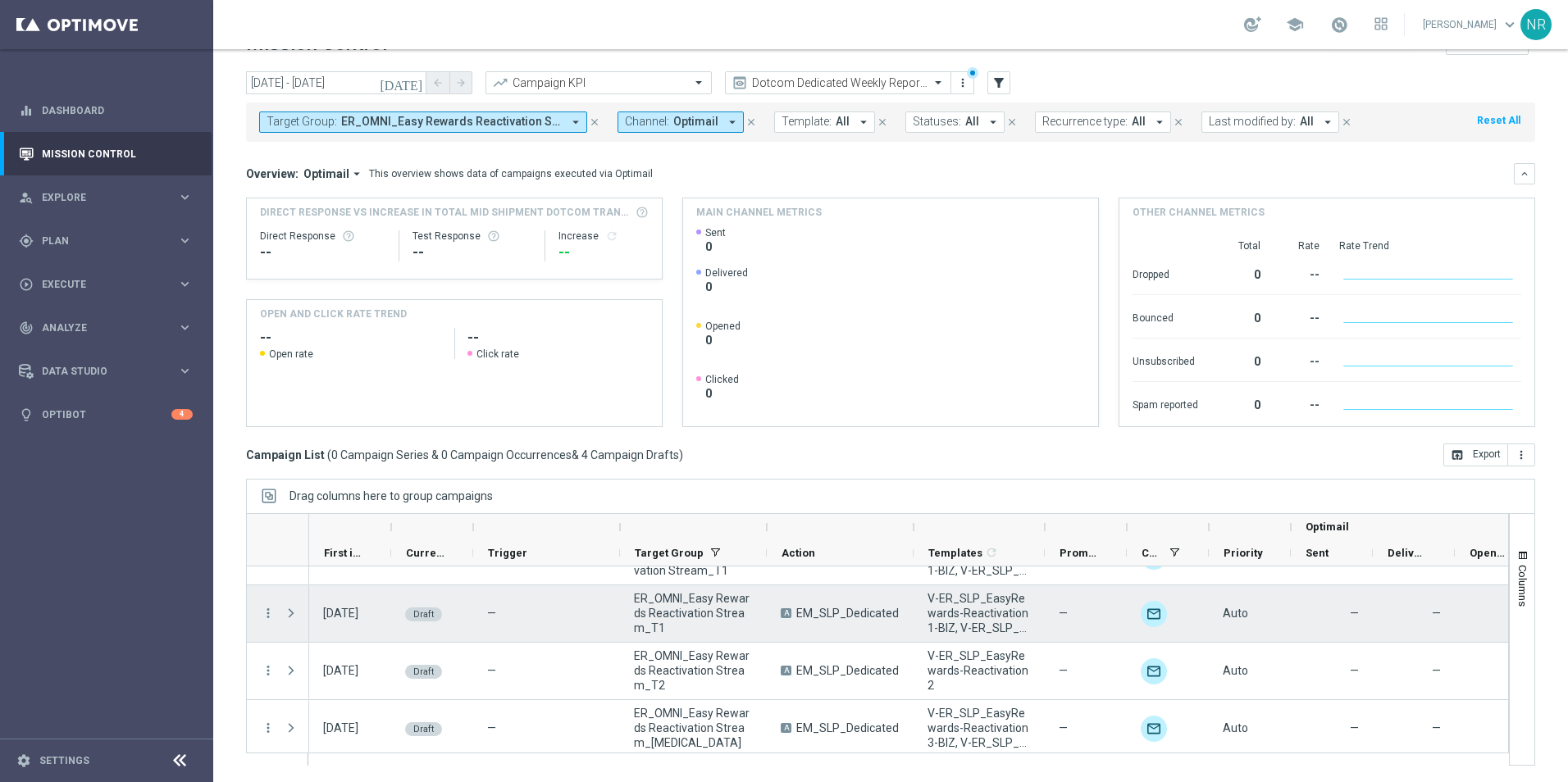
scroll to position [44, 0]
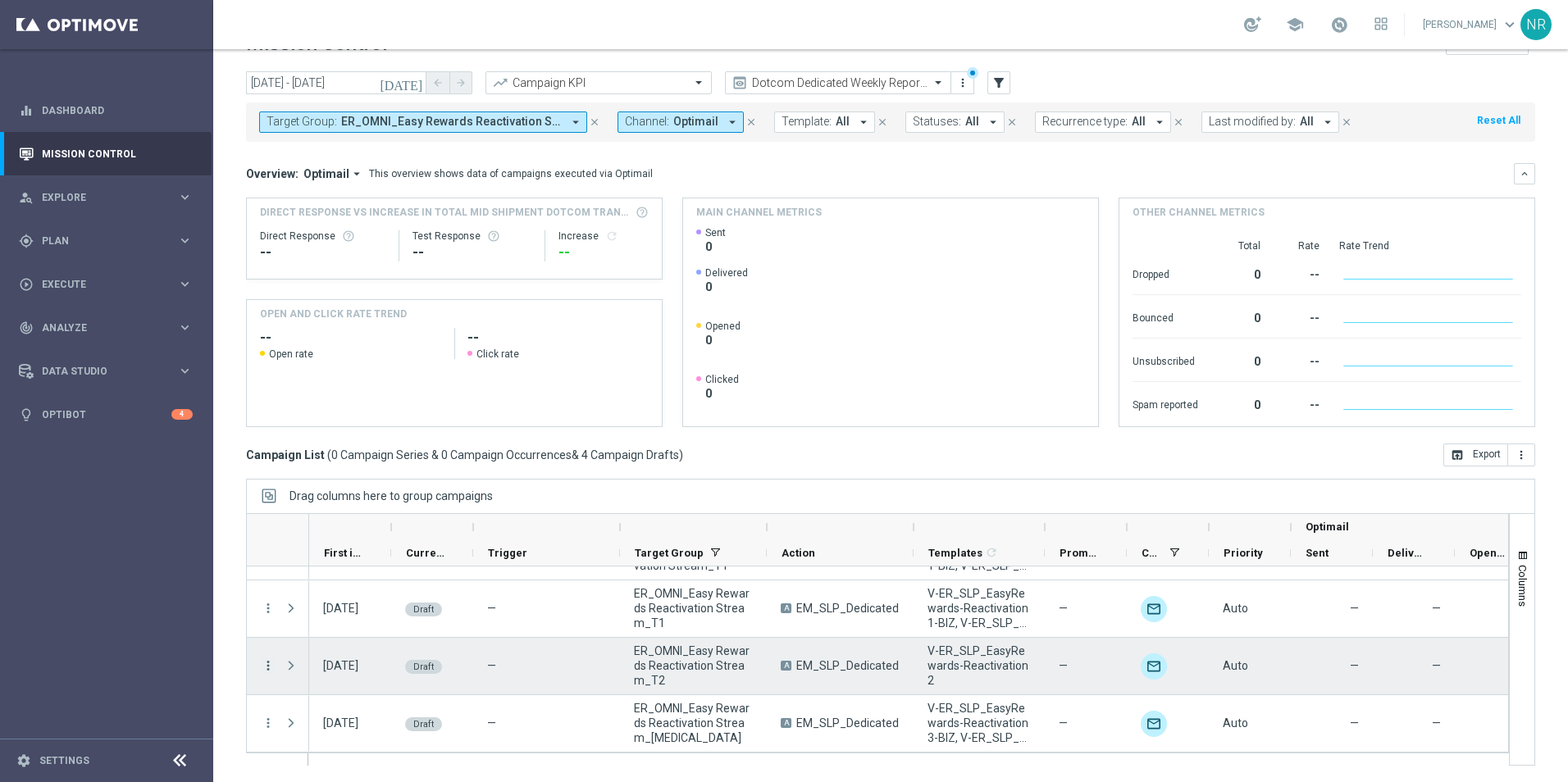
click at [268, 661] on icon "more_vert" at bounding box center [268, 666] width 15 height 15
click at [370, 676] on span "Campaign Details" at bounding box center [341, 676] width 83 height 11
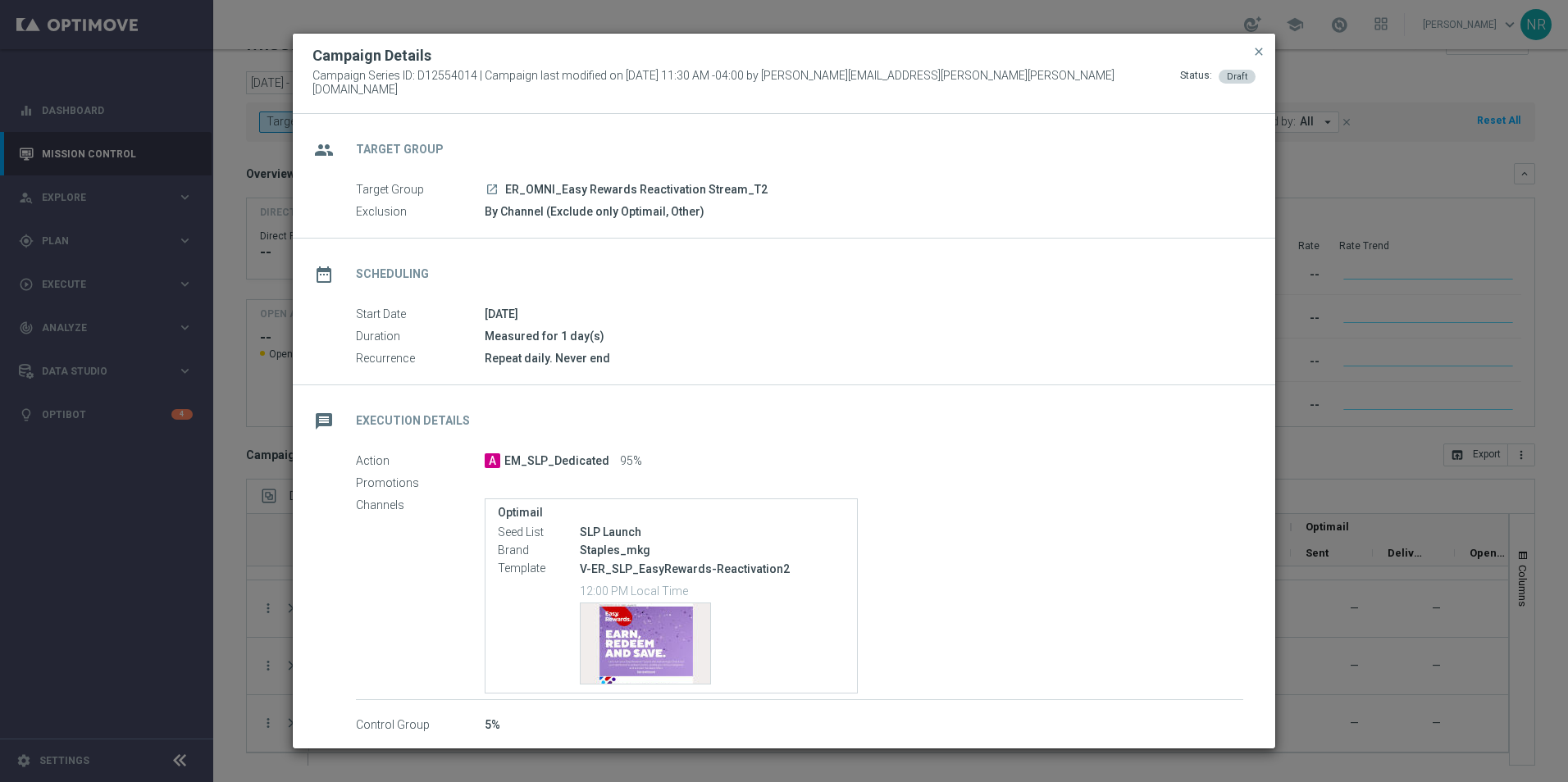
scroll to position [2, 0]
click at [1257, 58] on span "close" at bounding box center [1259, 51] width 13 height 13
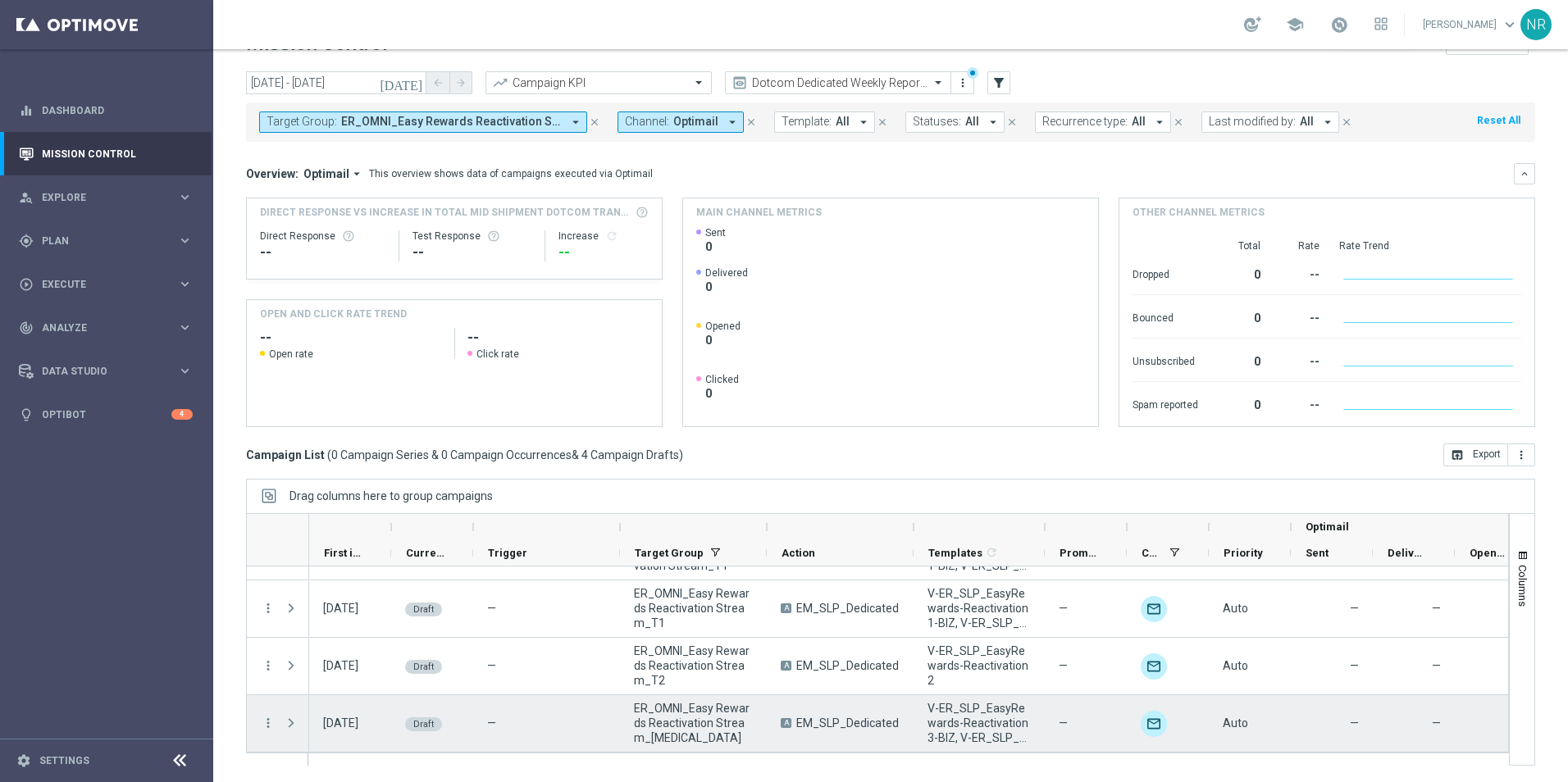
click at [256, 723] on div "more_vert" at bounding box center [261, 724] width 29 height 57
click at [266, 718] on icon "more_vert" at bounding box center [268, 723] width 15 height 15
click at [373, 668] on div "Edit" at bounding box center [376, 674] width 153 height 11
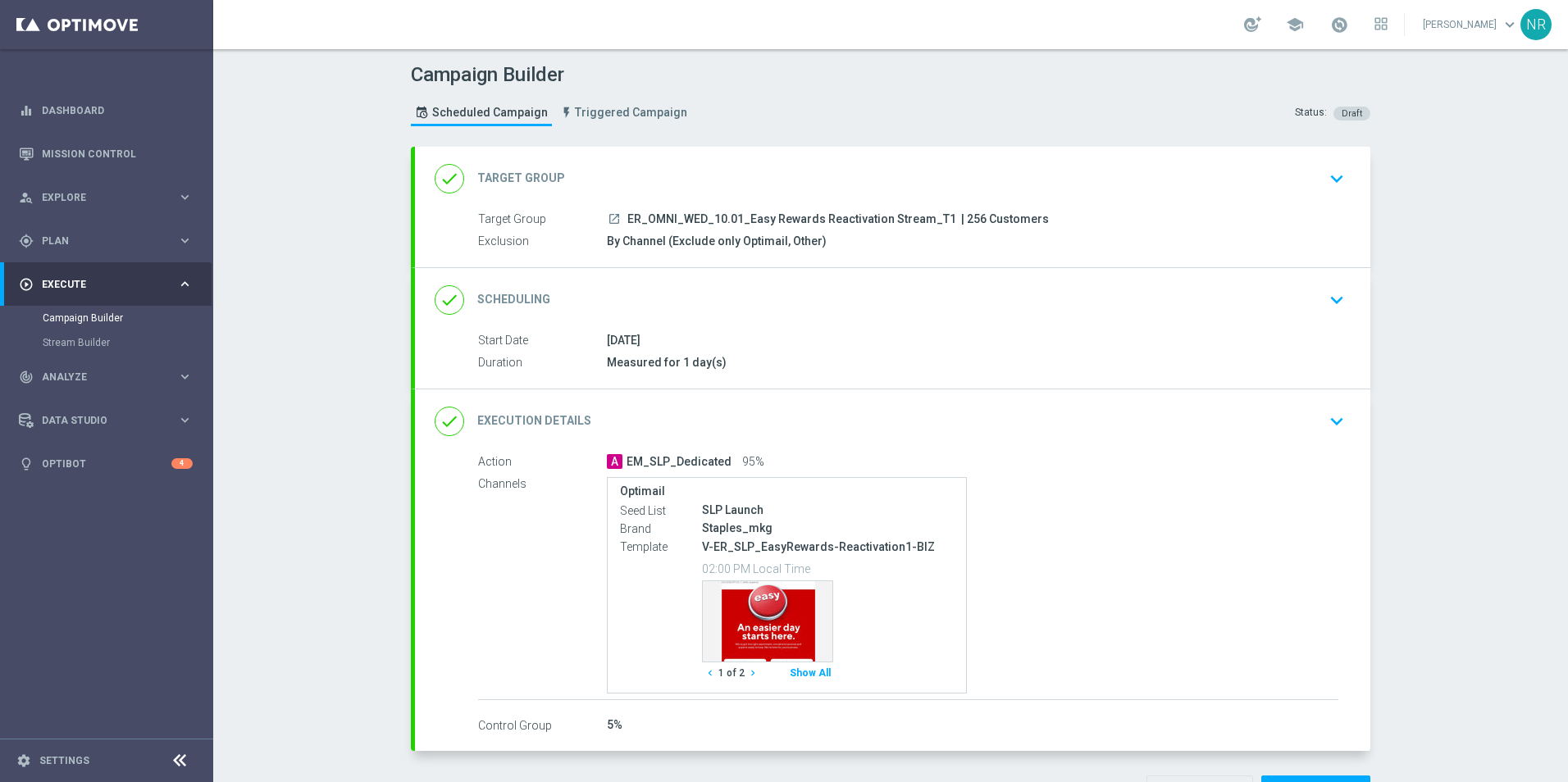
click at [1314, 410] on div "done Execution Details keyboard_arrow_down" at bounding box center [892, 421] width 916 height 31
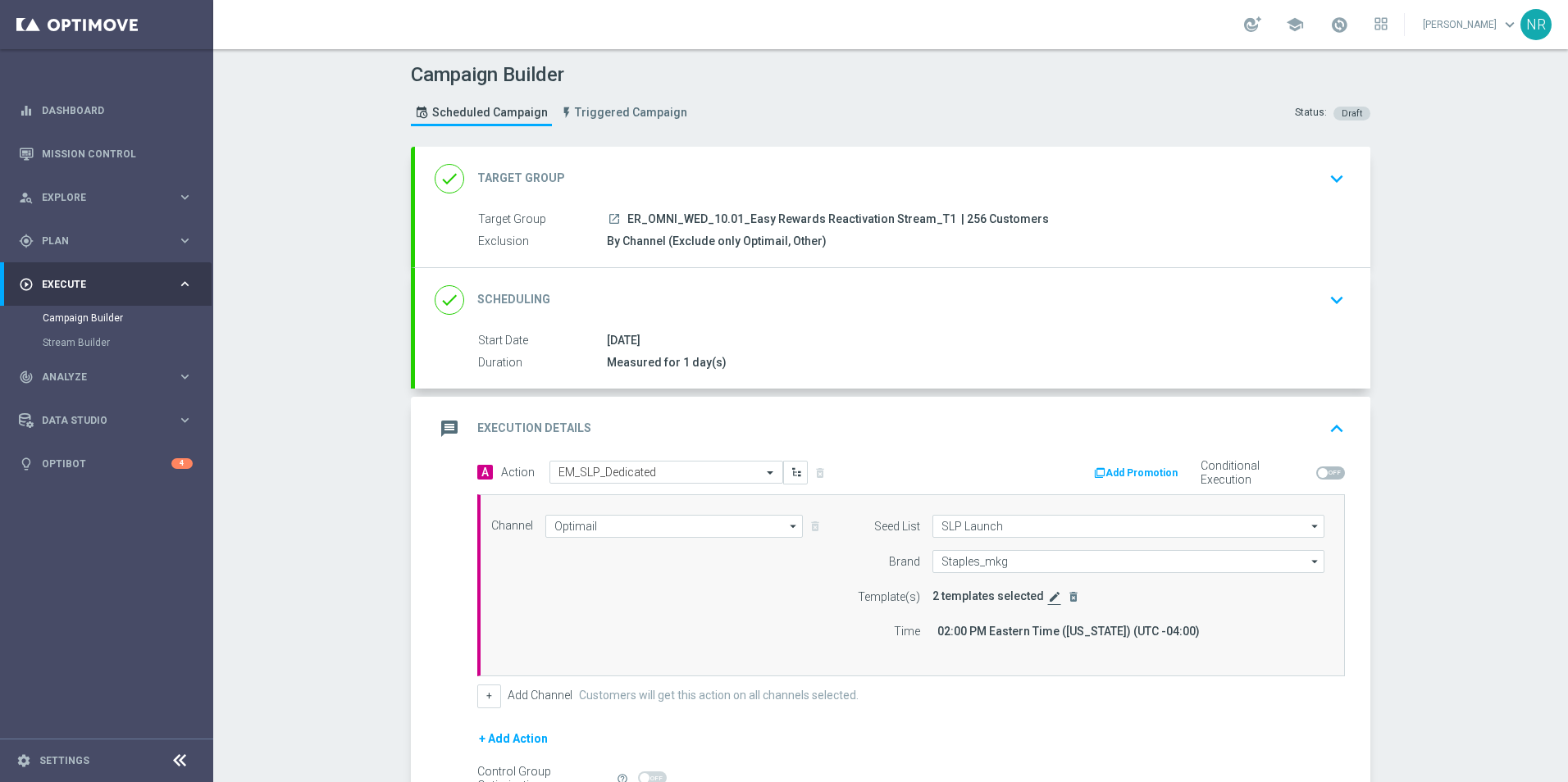
click at [1048, 599] on icon "edit" at bounding box center [1055, 597] width 13 height 13
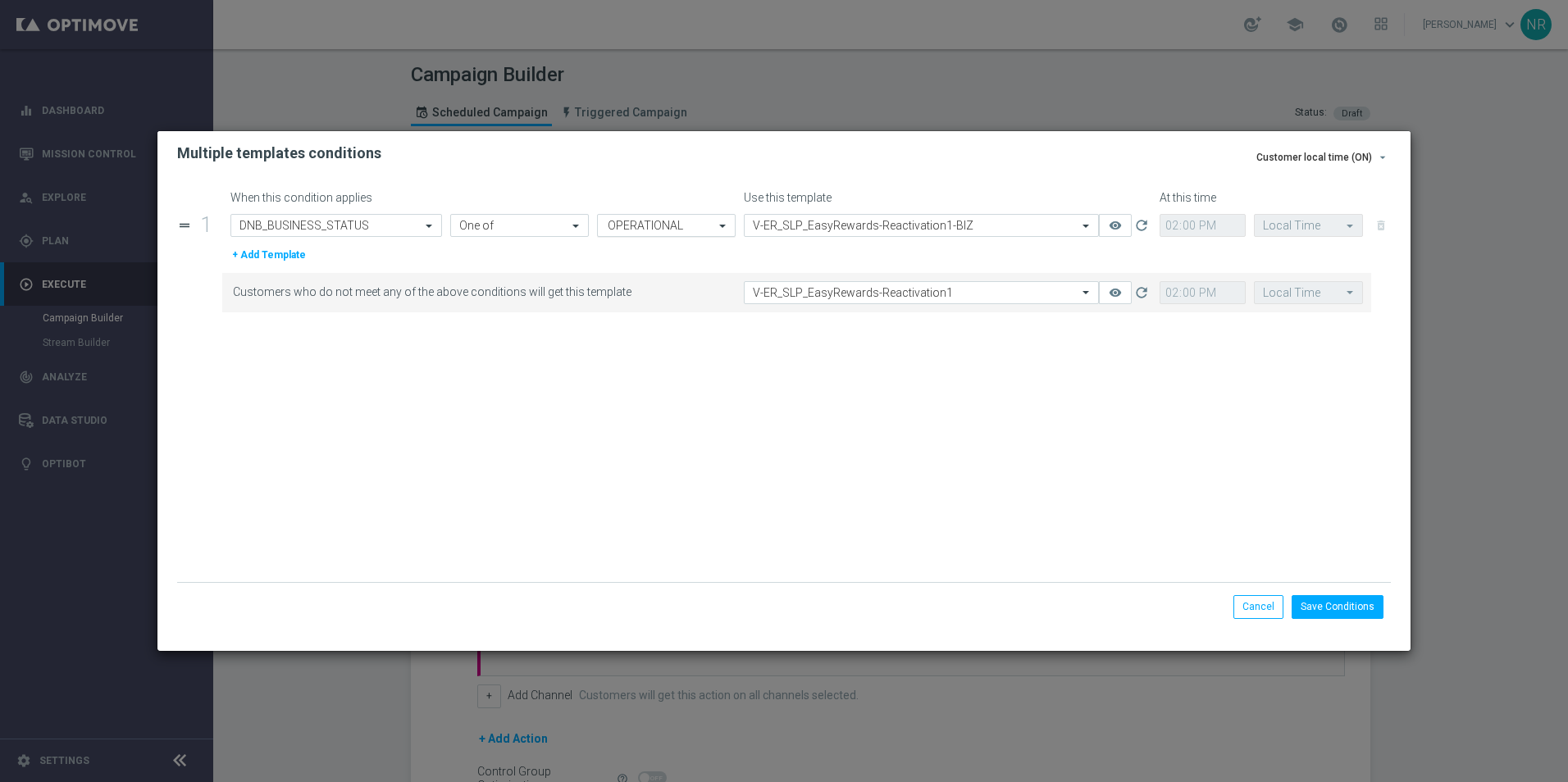
click at [655, 230] on div "Value OPERATIONAL" at bounding box center [656, 225] width 117 height 21
click at [564, 177] on div "When this condition applies Use this template At this time drag_handle 1 Attrib…" at bounding box center [784, 413] width 1253 height 475
click at [1261, 598] on button "Cancel" at bounding box center [1258, 606] width 50 height 23
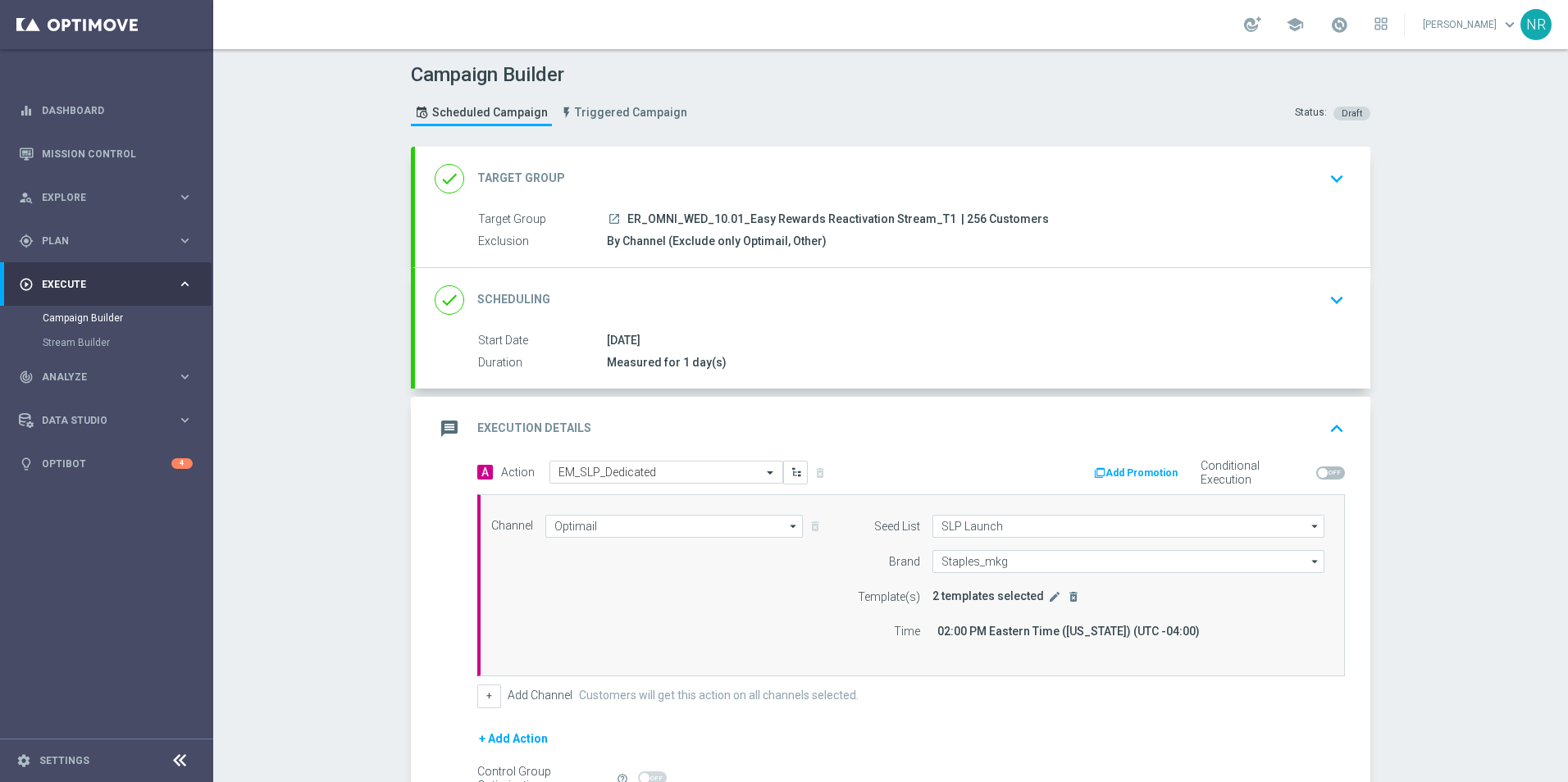
click at [1331, 417] on icon "keyboard_arrow_up" at bounding box center [1337, 429] width 25 height 25
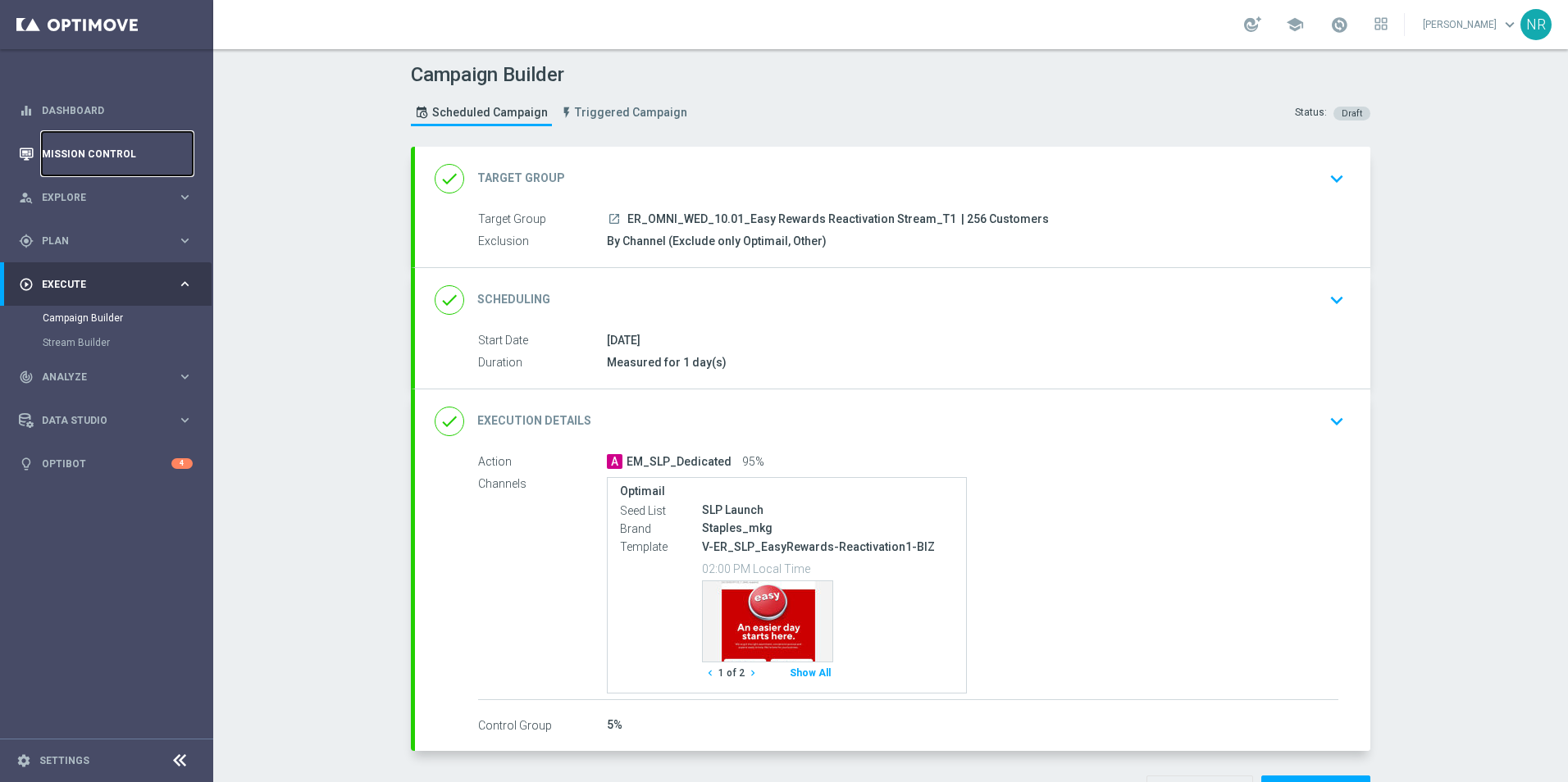
click at [135, 146] on link "Mission Control" at bounding box center [117, 154] width 151 height 44
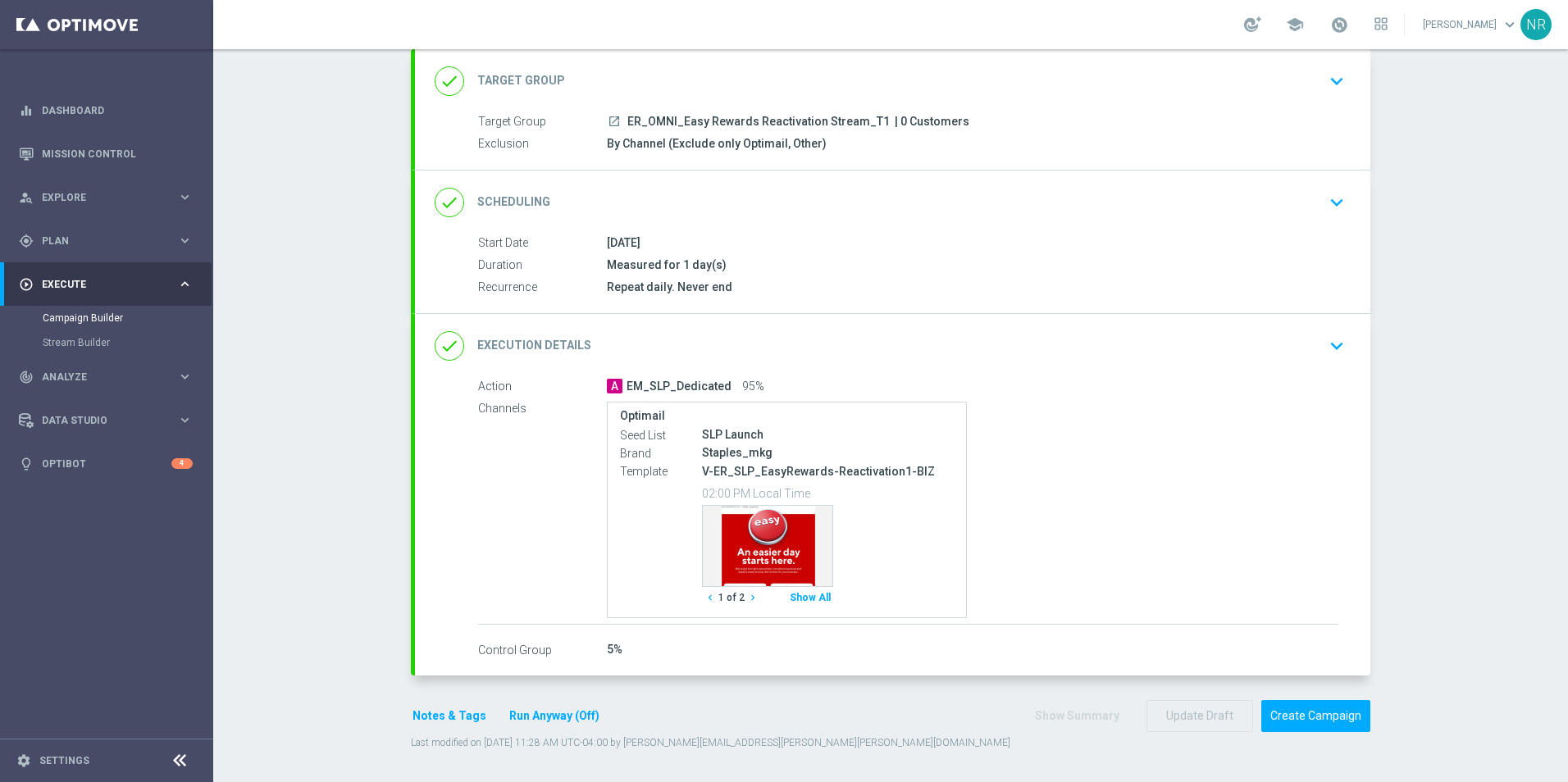
scroll to position [99, 0]
click at [450, 710] on button "Notes & Tags" at bounding box center [449, 715] width 77 height 21
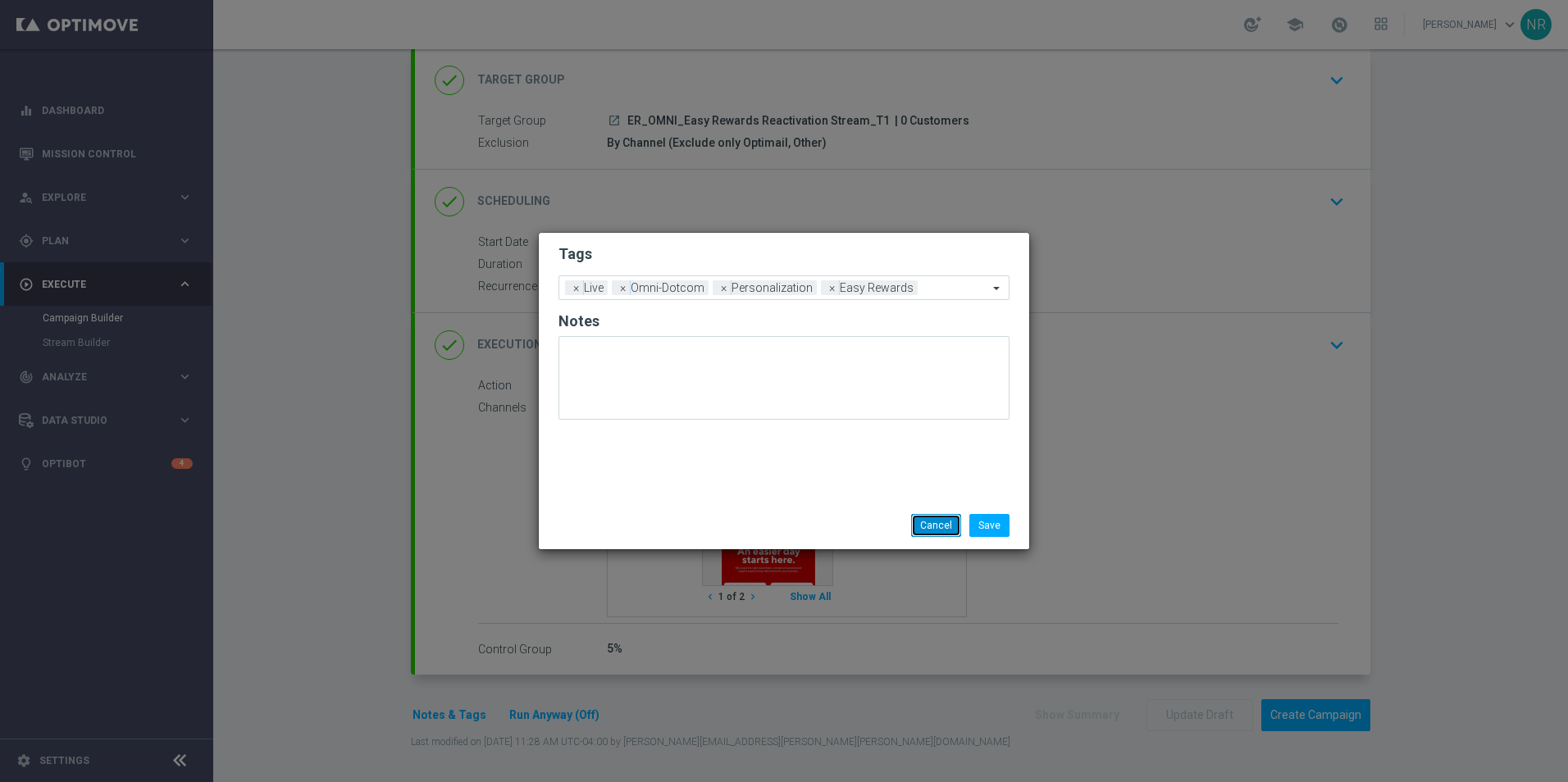
click at [925, 519] on button "Cancel" at bounding box center [936, 525] width 50 height 23
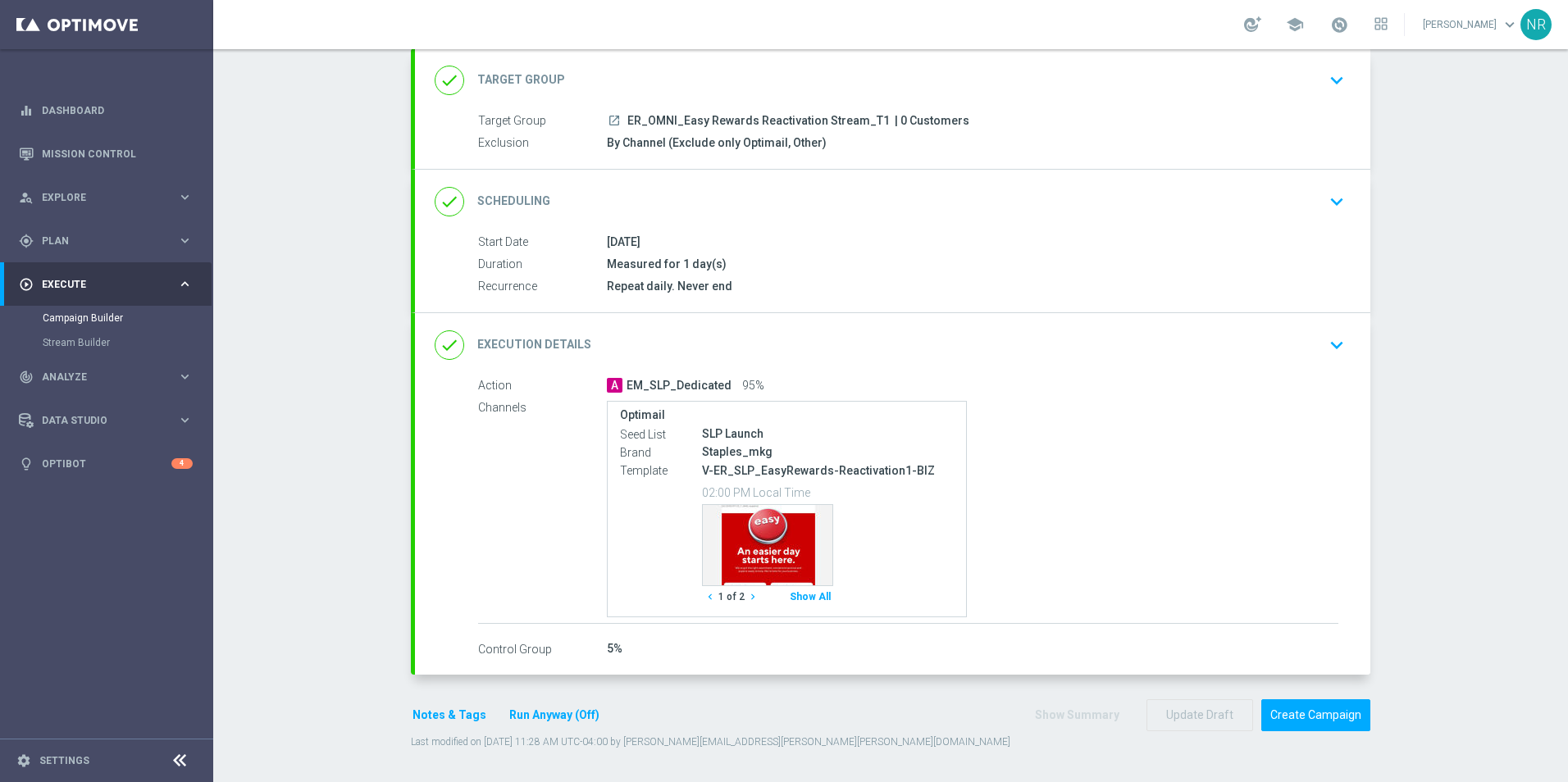
click at [1329, 347] on icon "keyboard_arrow_down" at bounding box center [1337, 345] width 25 height 25
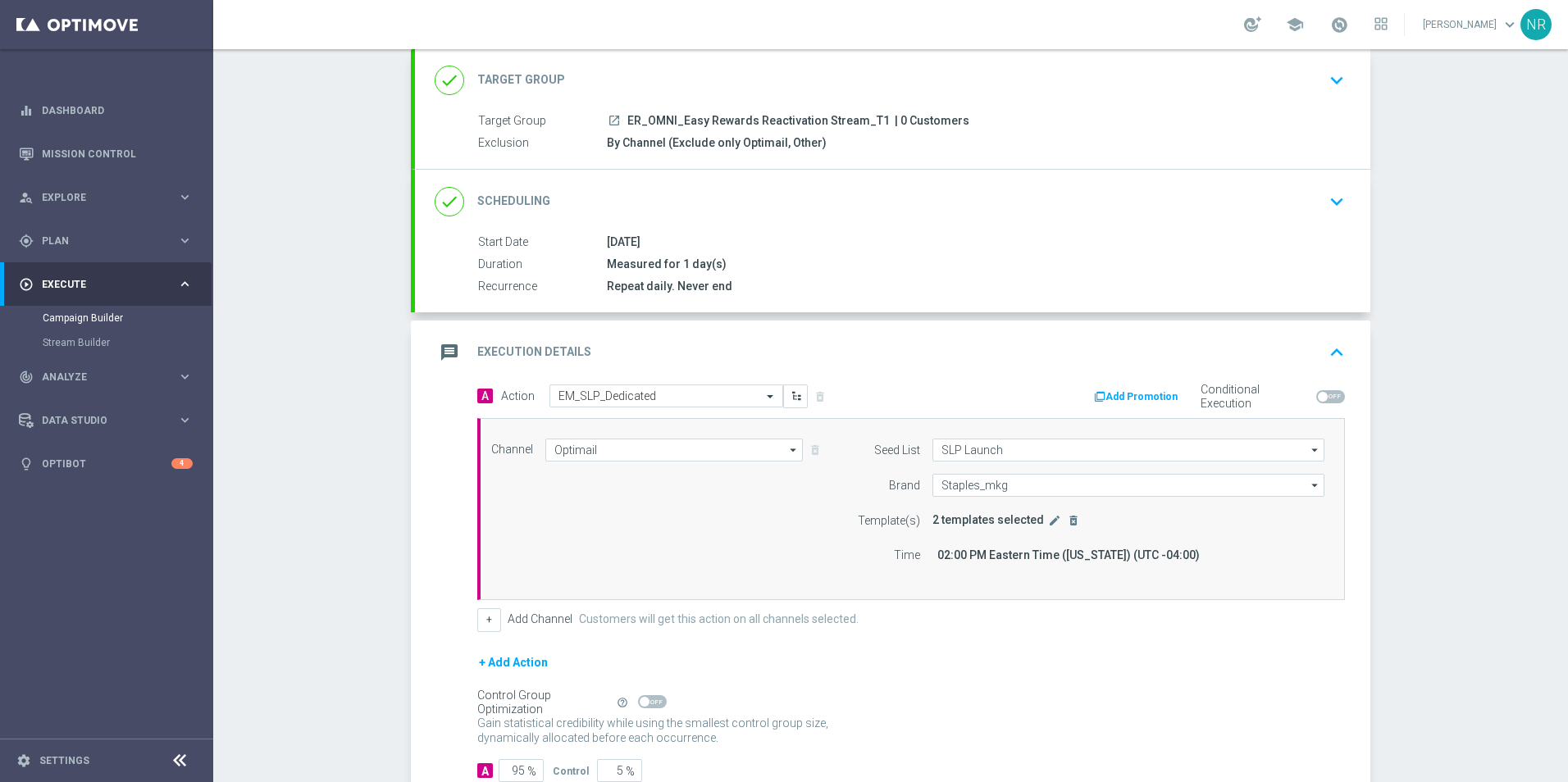
click at [1046, 517] on button "edit" at bounding box center [1054, 521] width 16 height 15
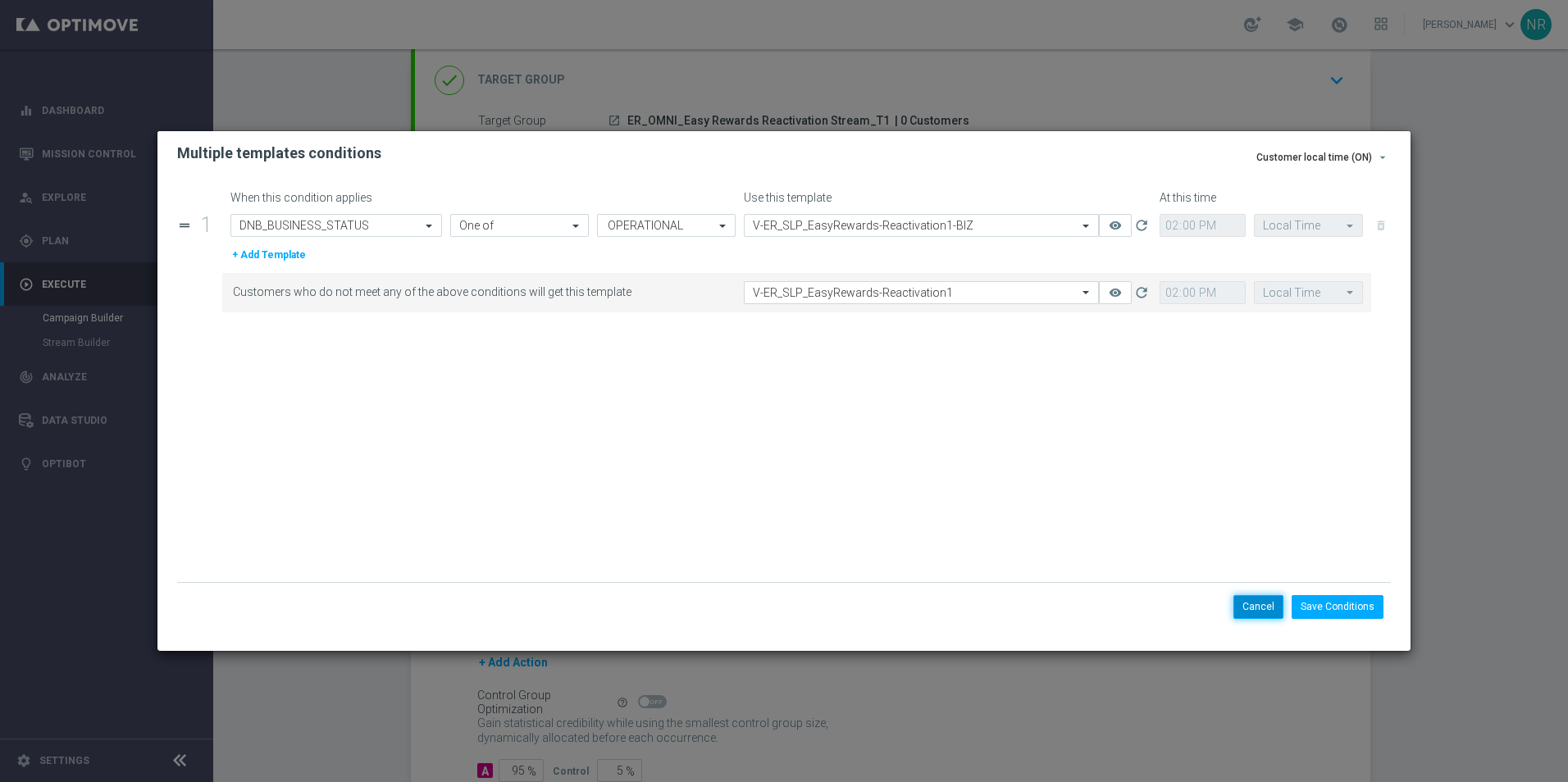
click at [1248, 601] on button "Cancel" at bounding box center [1258, 606] width 50 height 23
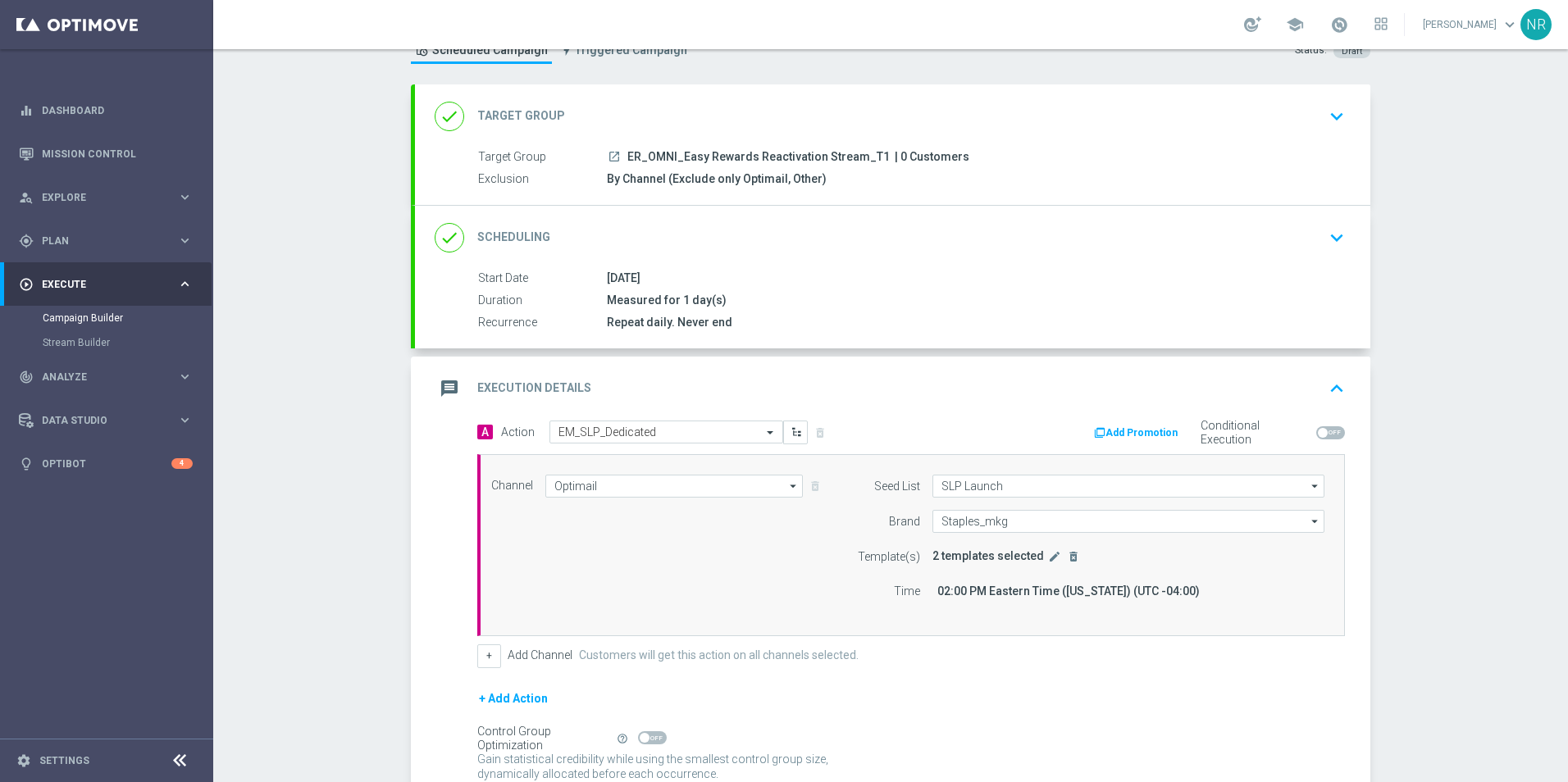
scroll to position [61, 0]
click at [1295, 380] on div "message Execution Details keyboard_arrow_up" at bounding box center [892, 390] width 916 height 31
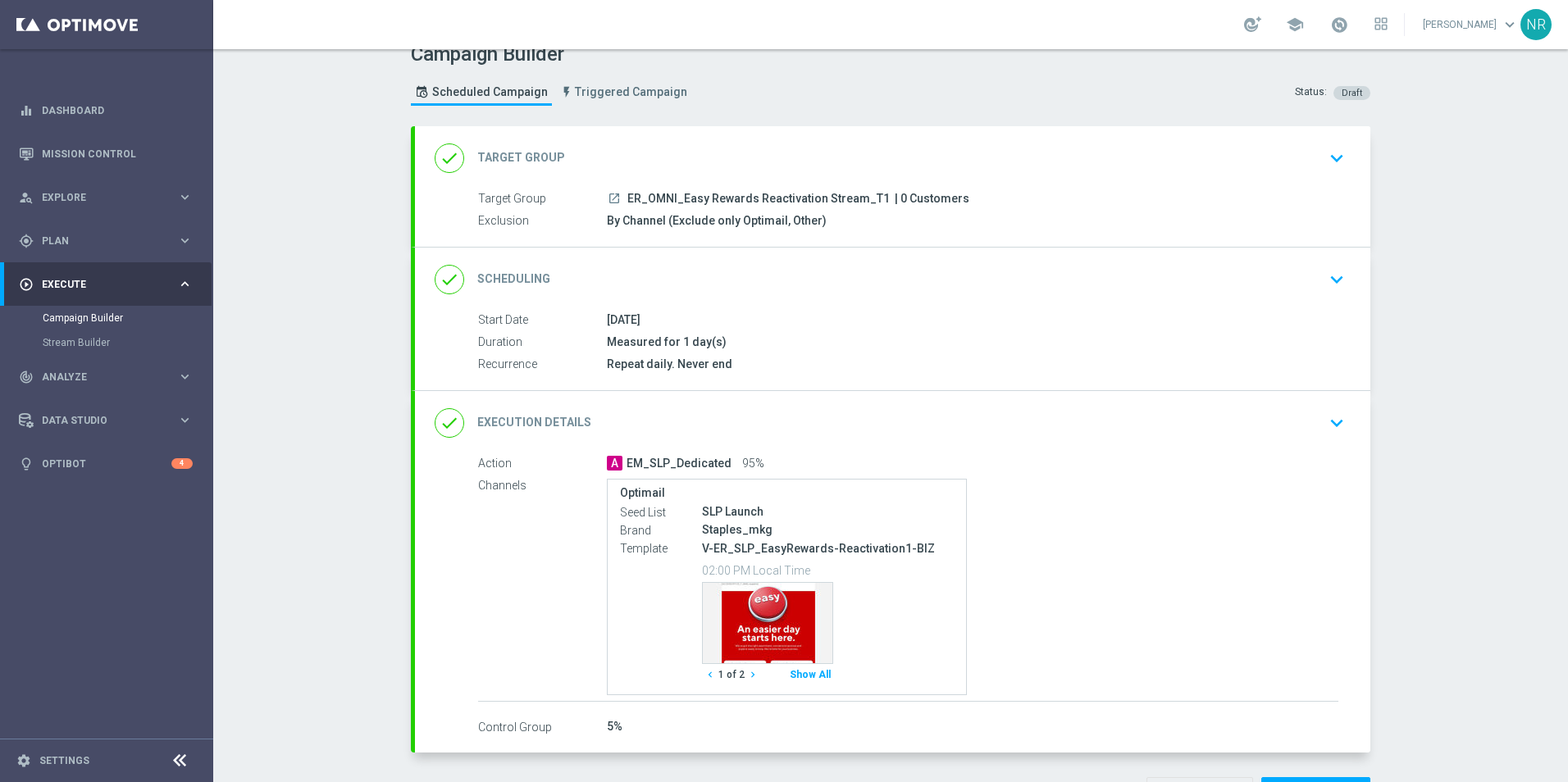
scroll to position [0, 0]
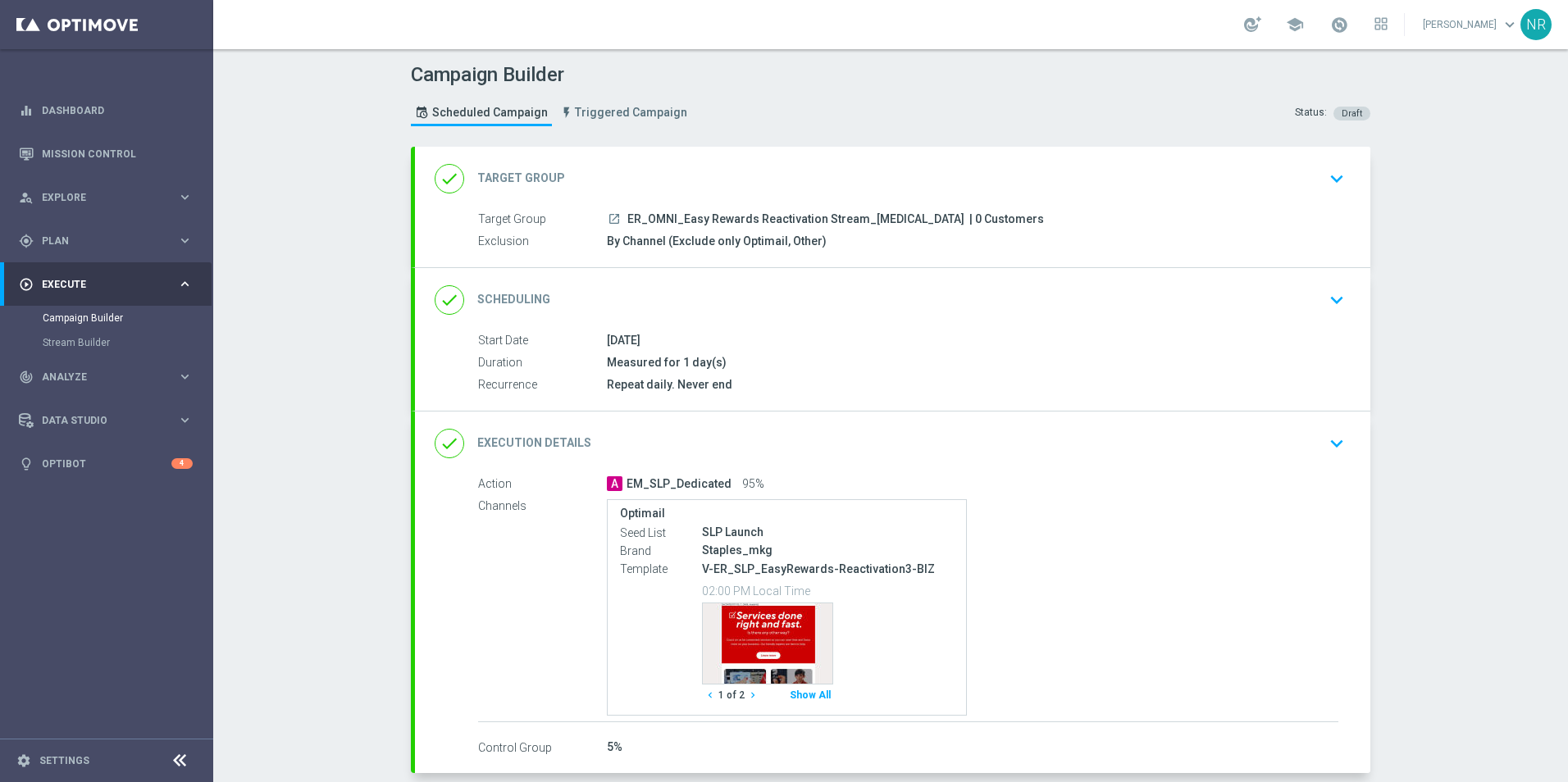
click at [747, 693] on icon "chevron_right" at bounding box center [753, 696] width 11 height 11
click at [1443, 264] on div "Campaign Builder Scheduled Campaign Triggered Campaign Status: Draft done Targe…" at bounding box center [890, 415] width 1355 height 733
